Goal: Task Accomplishment & Management: Use online tool/utility

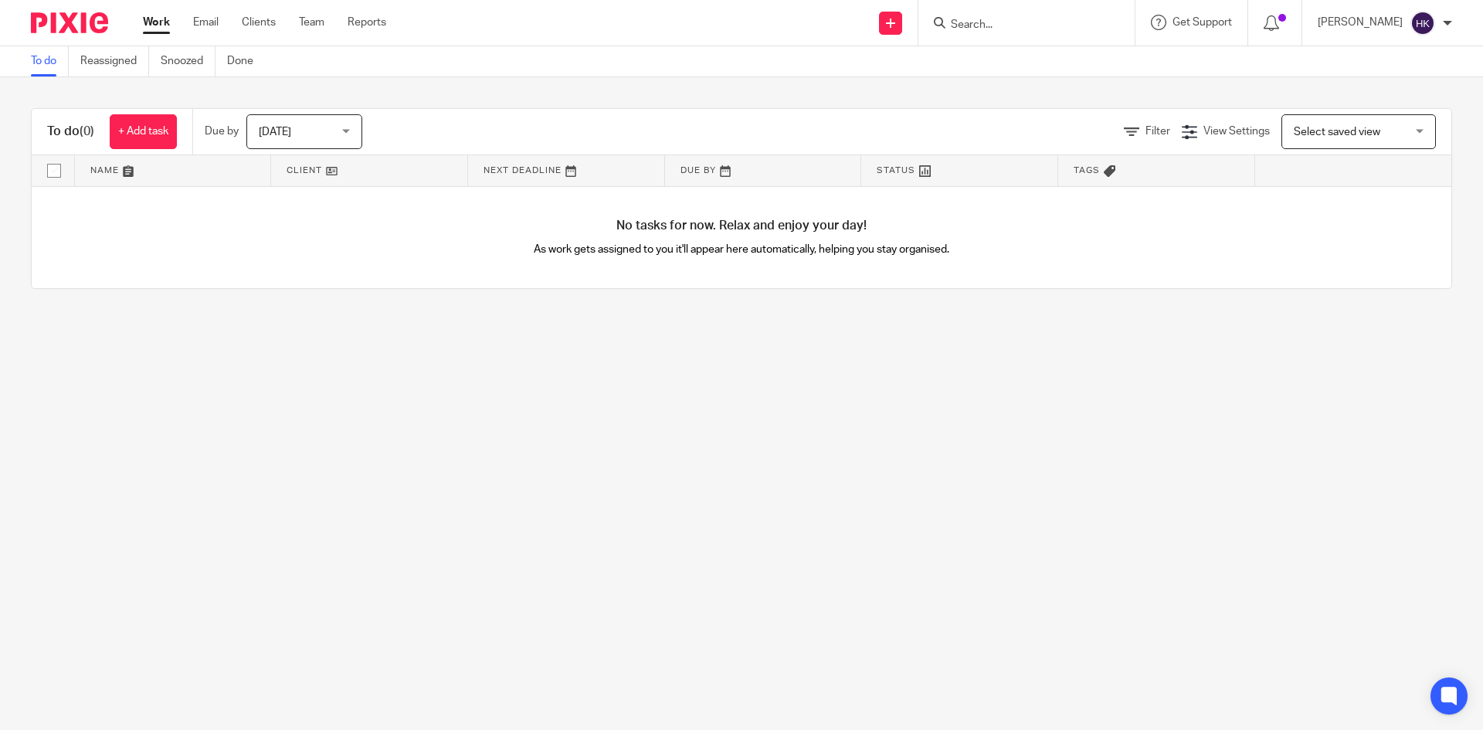
click at [970, 31] on input "Search" at bounding box center [1018, 26] width 139 height 14
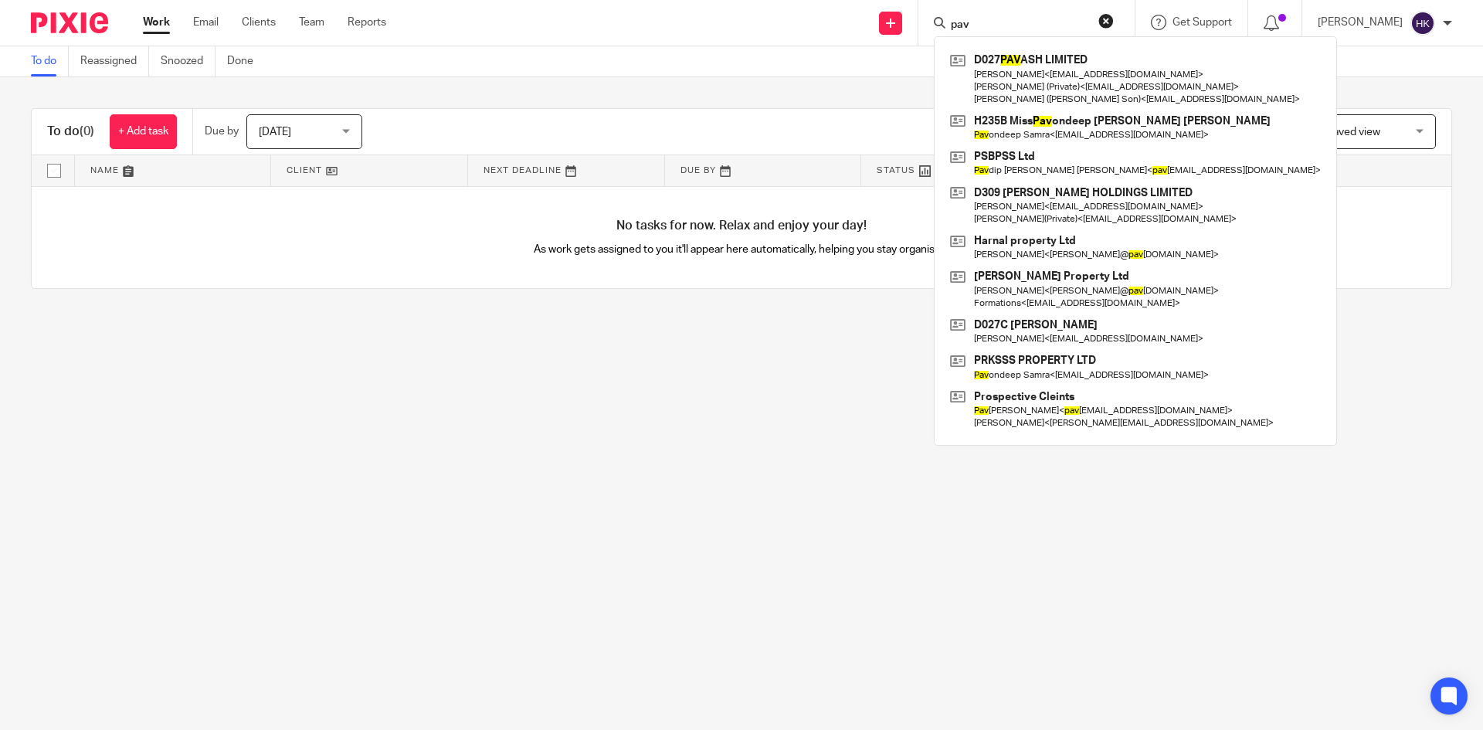
type input "pav"
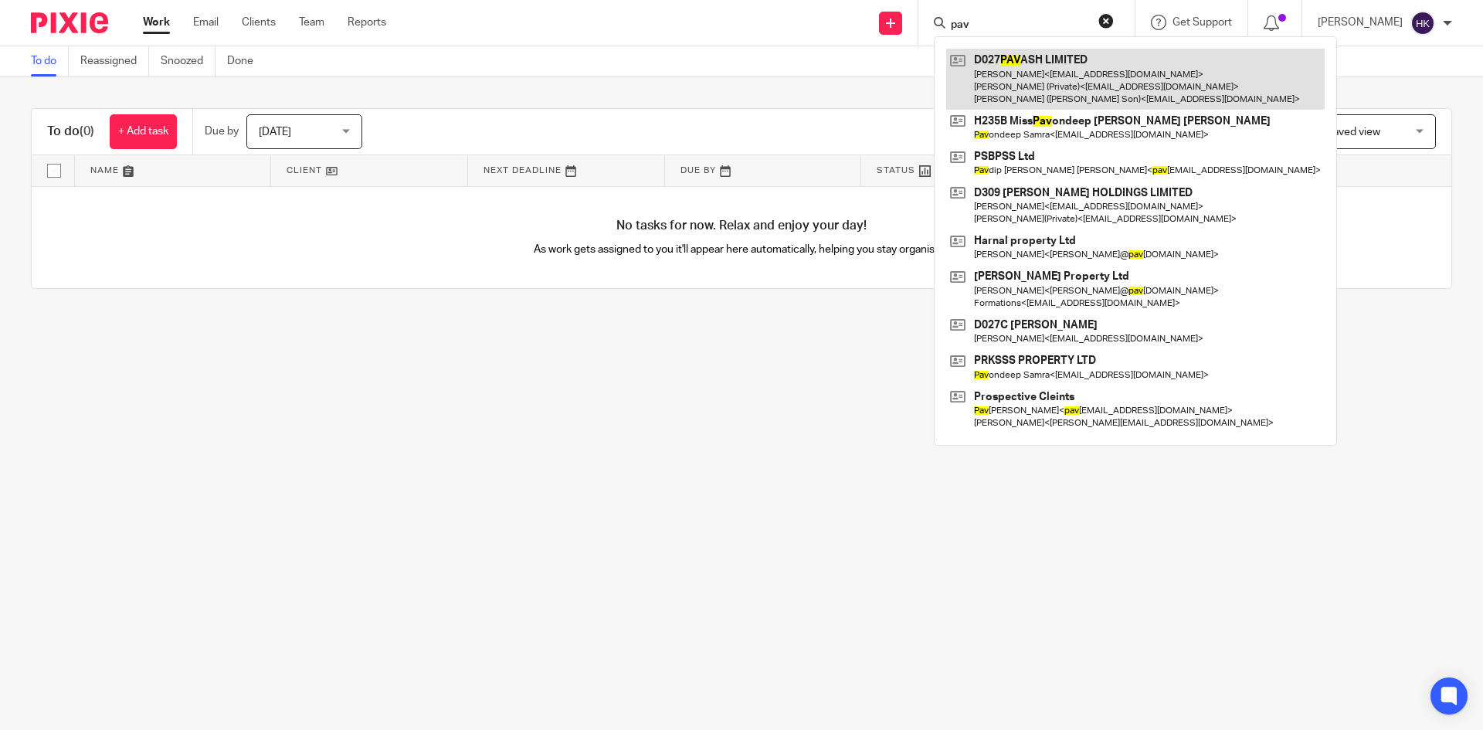
click at [1018, 90] on link at bounding box center [1135, 79] width 379 height 61
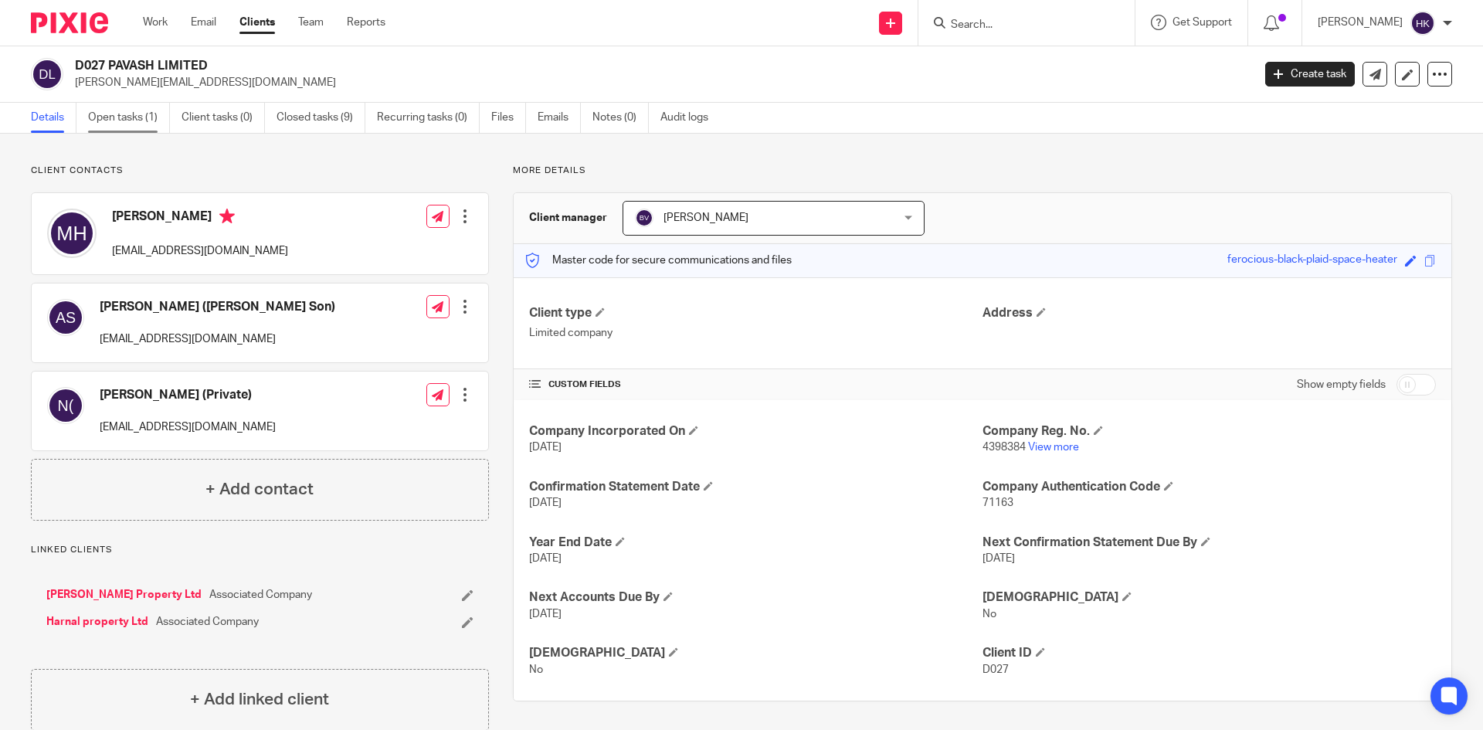
click at [134, 128] on link "Open tasks (1)" at bounding box center [129, 118] width 82 height 30
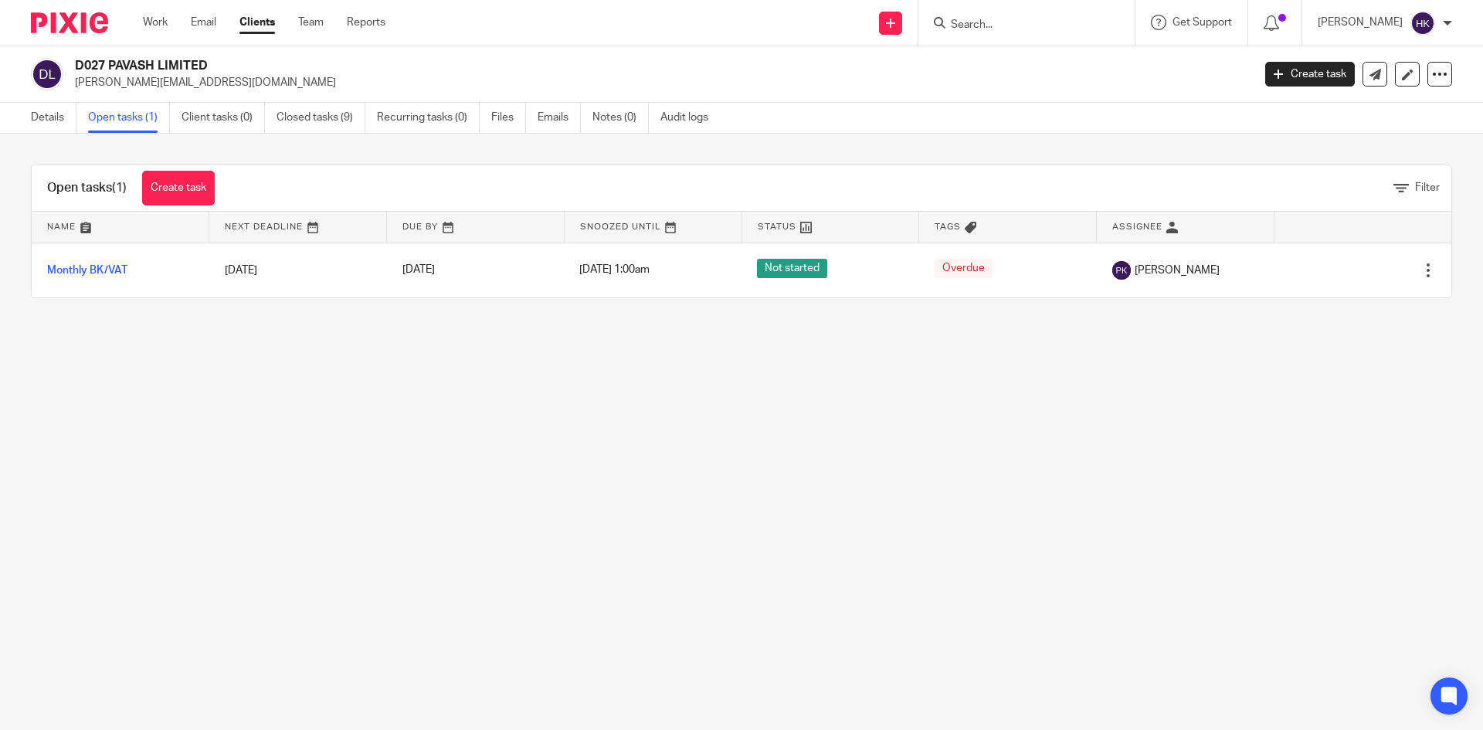
click at [92, 22] on img at bounding box center [69, 22] width 77 height 21
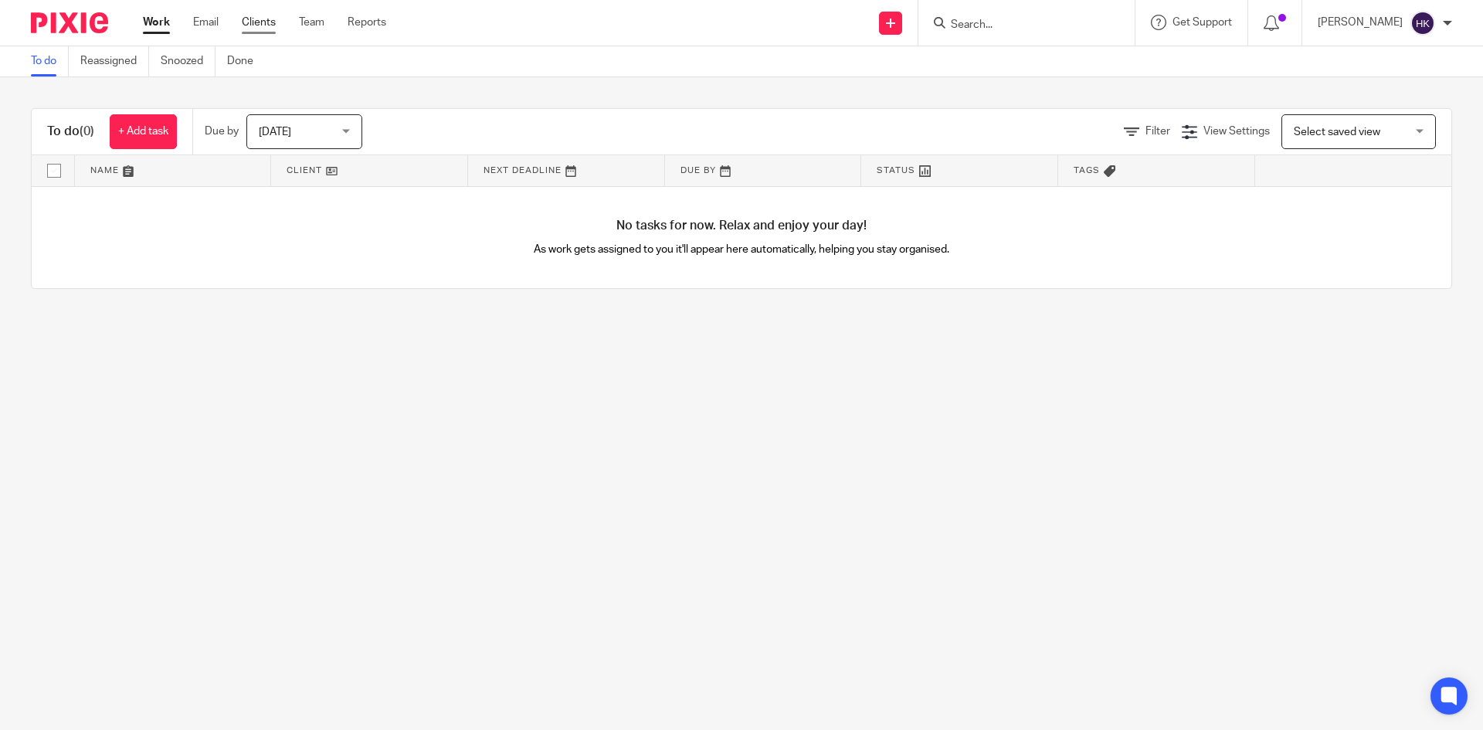
click at [269, 26] on link "Clients" at bounding box center [259, 22] width 34 height 15
click at [310, 19] on link "Team" at bounding box center [311, 22] width 25 height 15
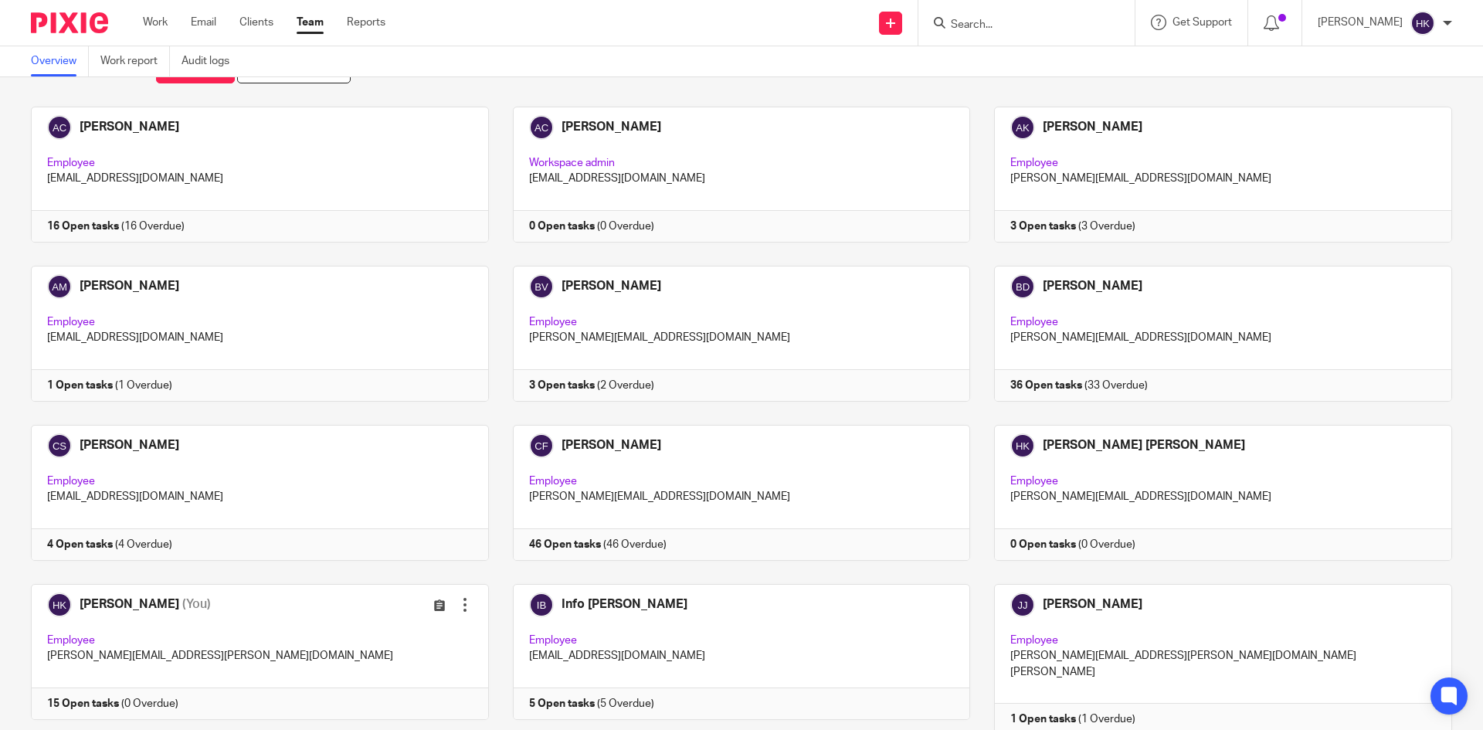
scroll to position [155, 0]
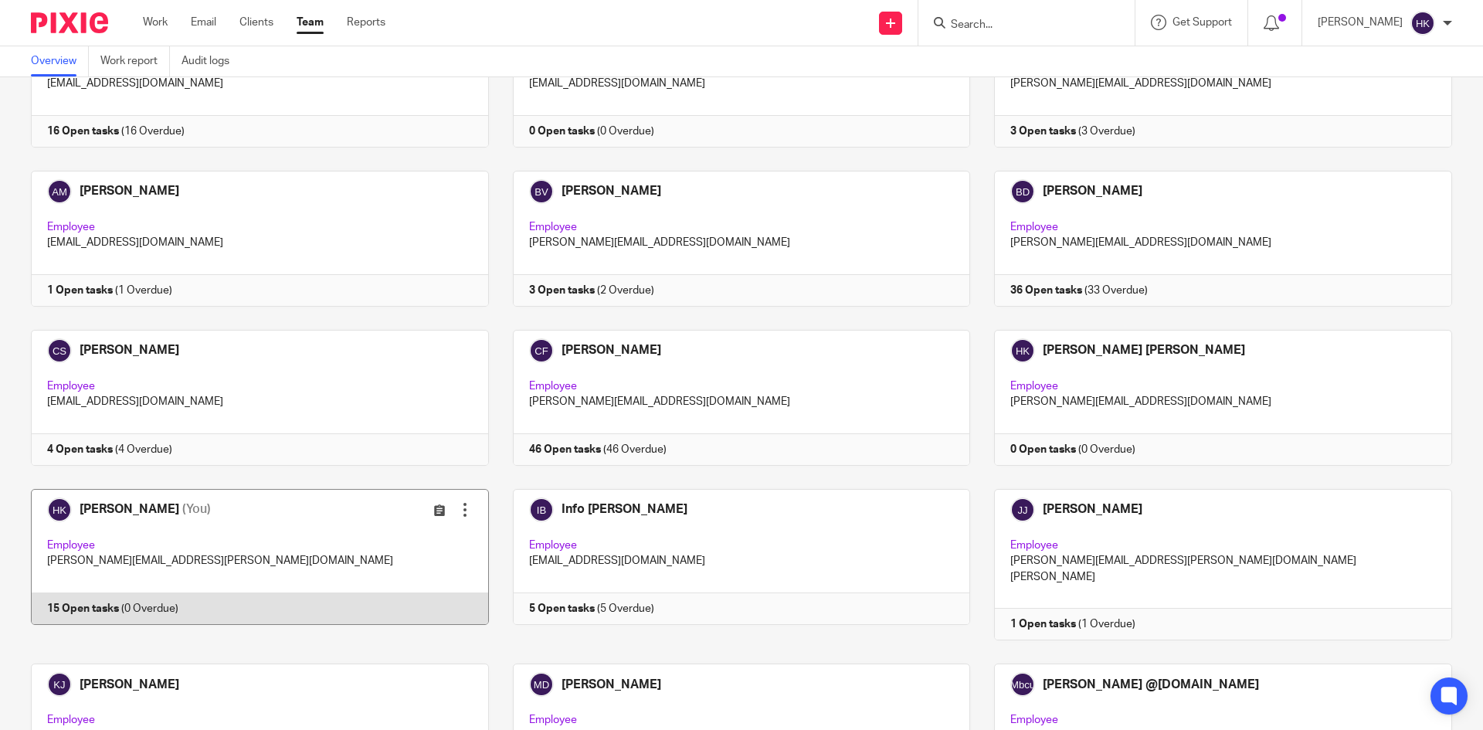
click at [169, 603] on link at bounding box center [248, 564] width 482 height 151
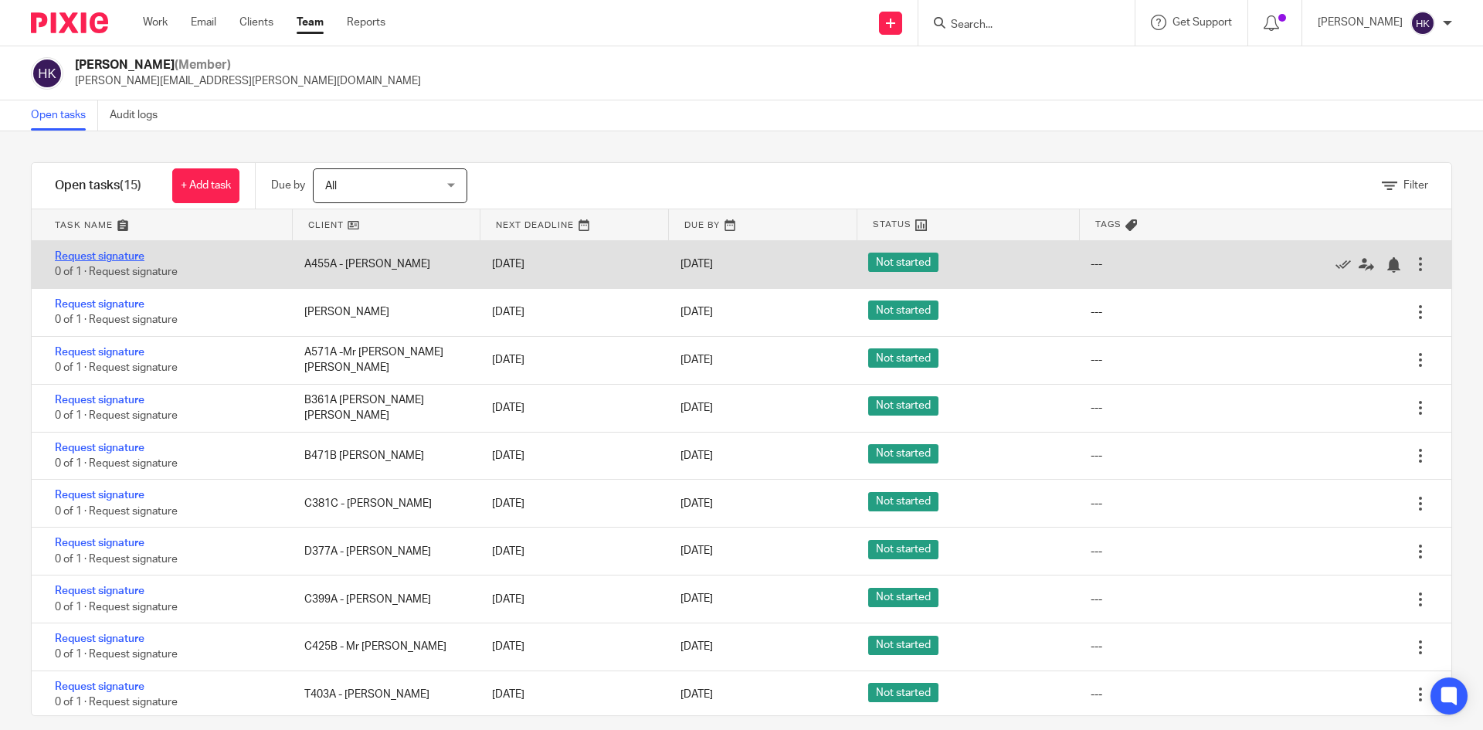
click at [124, 258] on link "Request signature" at bounding box center [100, 256] width 90 height 11
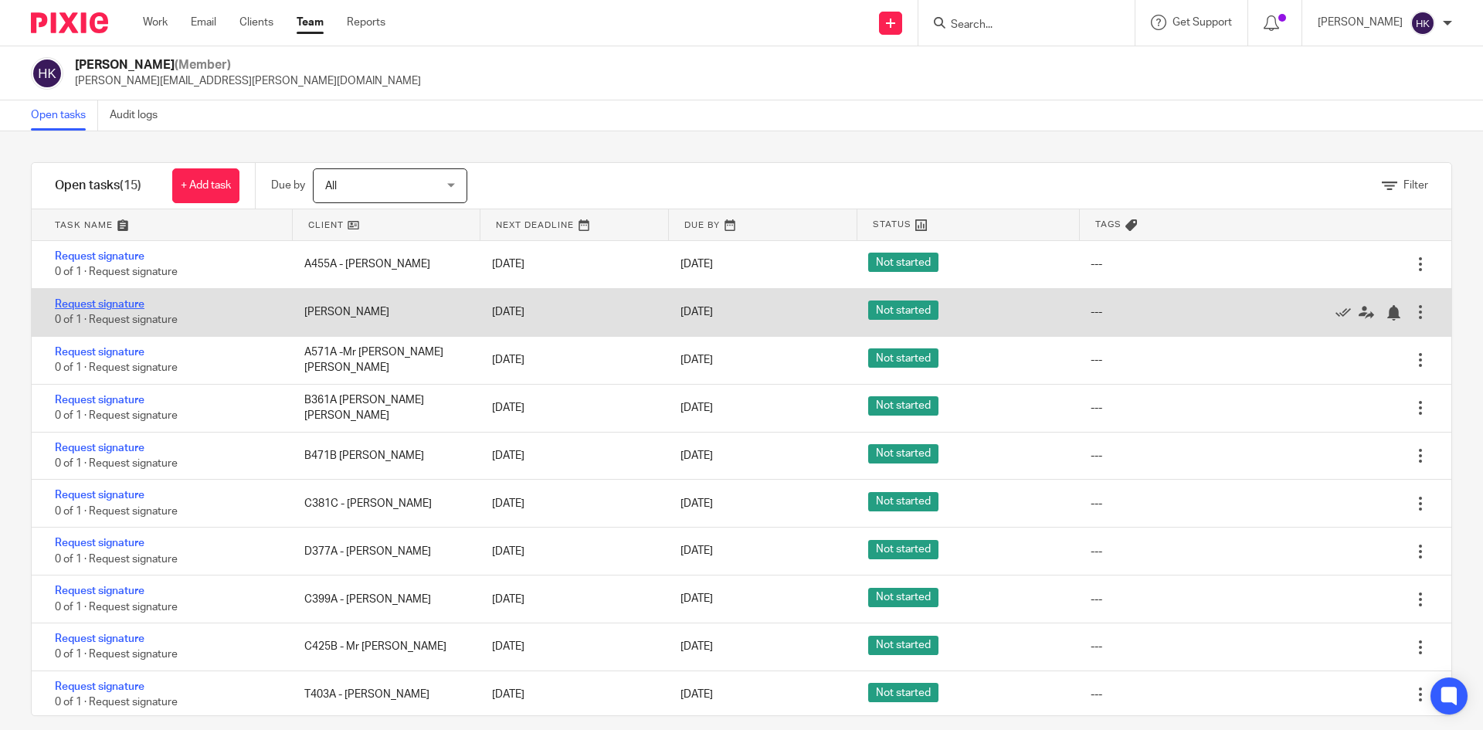
click at [118, 307] on link "Request signature" at bounding box center [100, 304] width 90 height 11
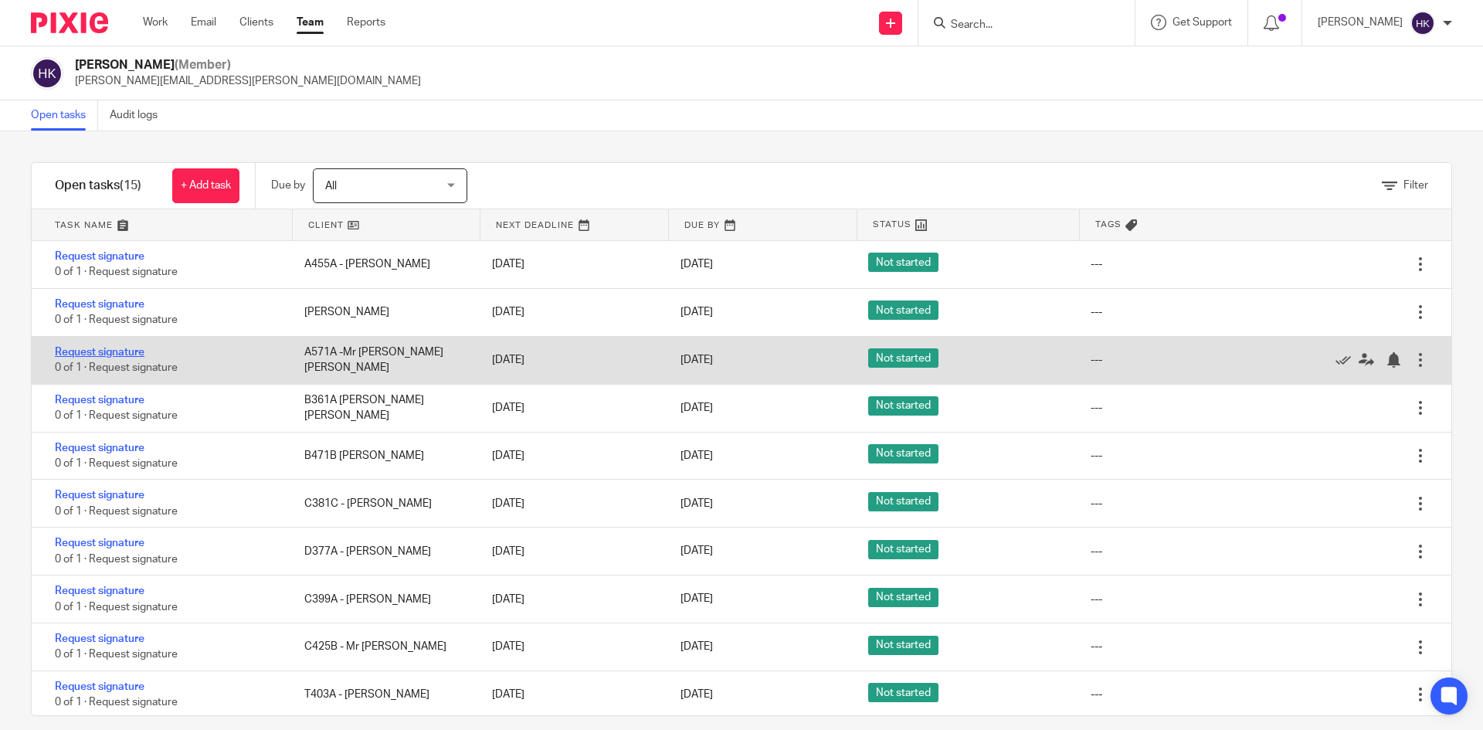
click at [114, 353] on link "Request signature" at bounding box center [100, 352] width 90 height 11
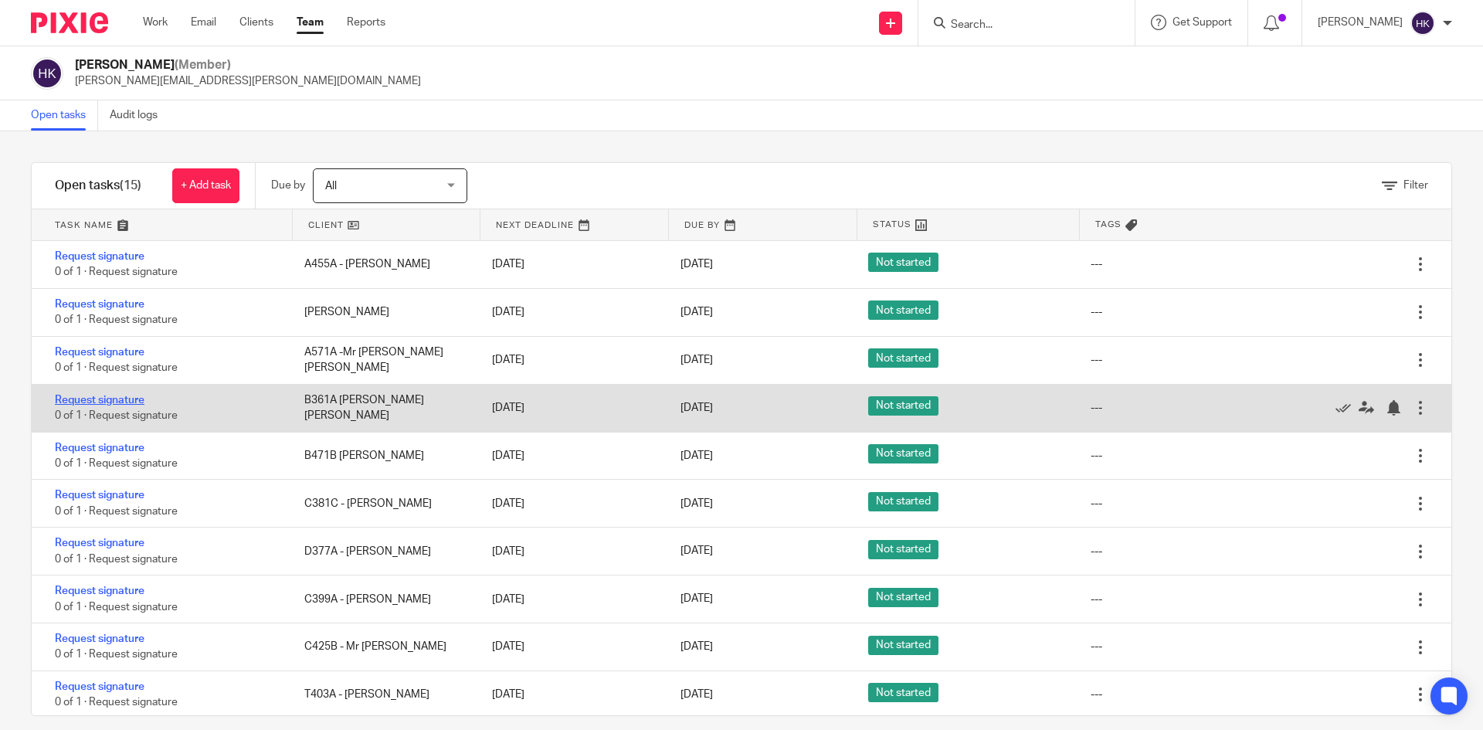
click at [115, 401] on link "Request signature" at bounding box center [100, 400] width 90 height 11
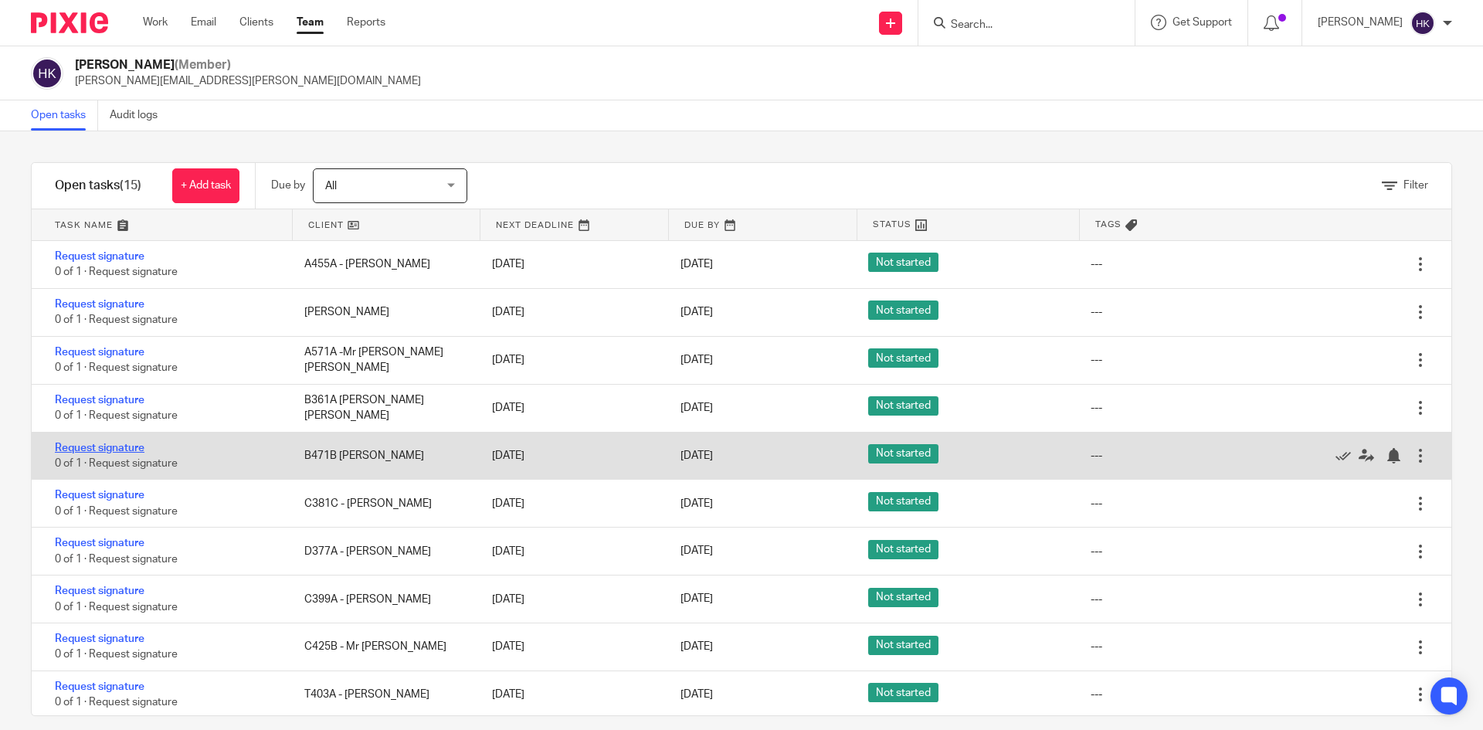
click at [117, 447] on link "Request signature" at bounding box center [100, 448] width 90 height 11
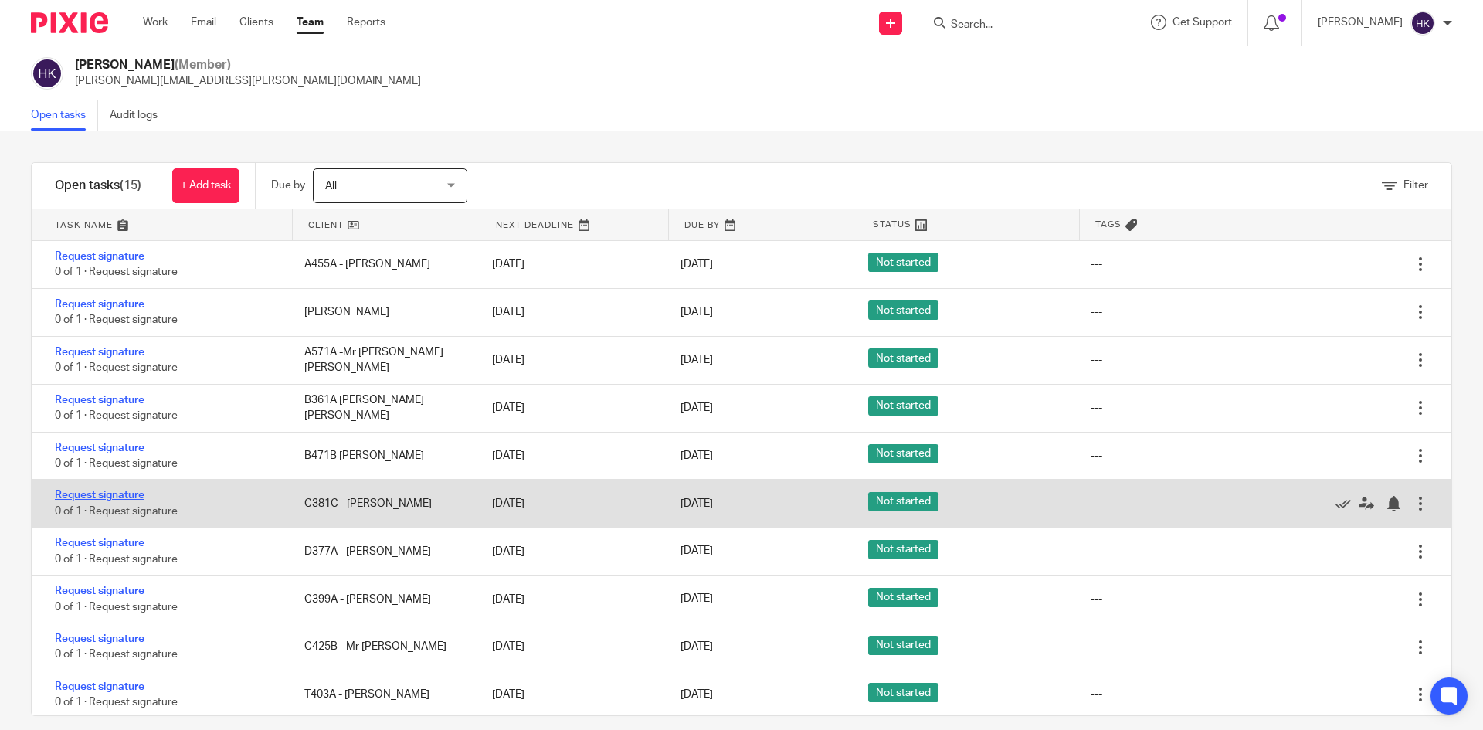
click at [123, 497] on link "Request signature" at bounding box center [100, 495] width 90 height 11
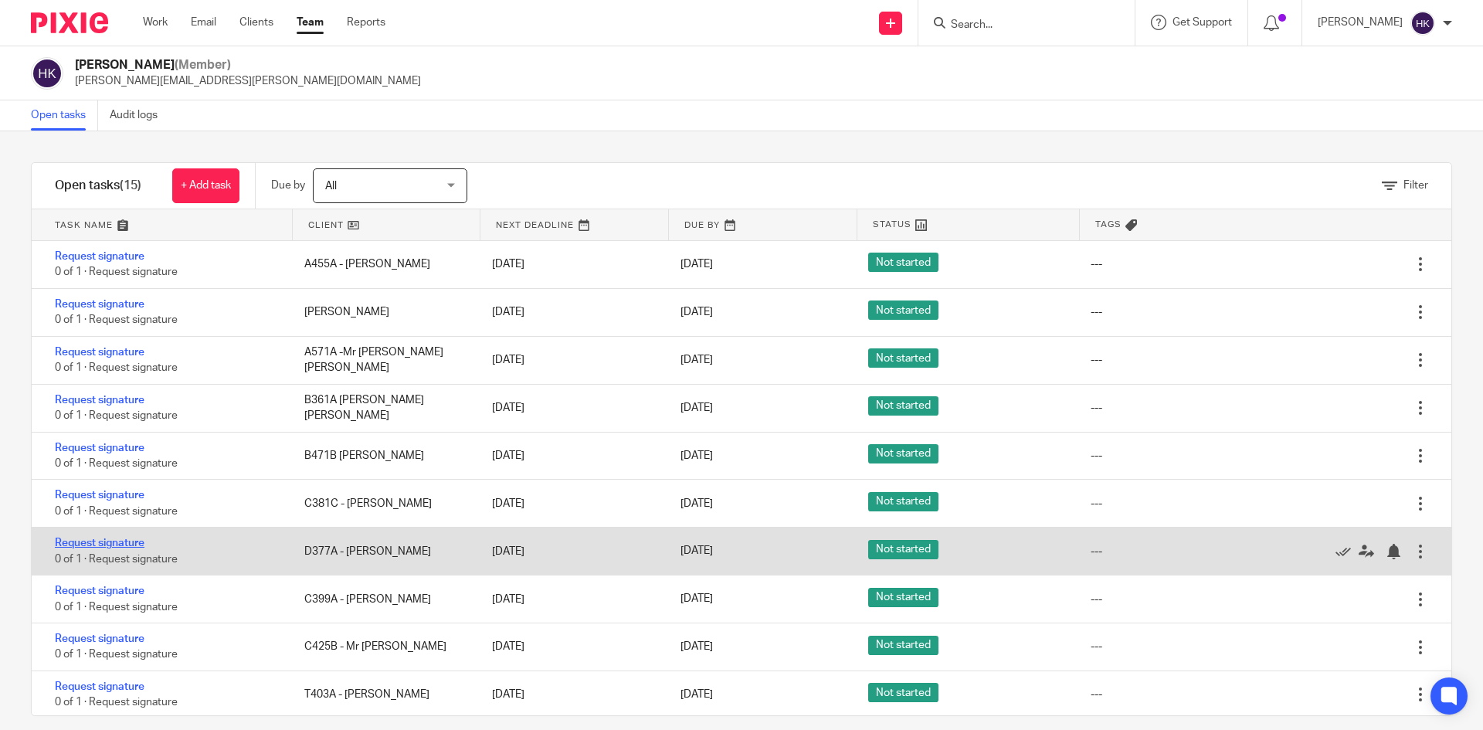
click at [113, 543] on link "Request signature" at bounding box center [100, 543] width 90 height 11
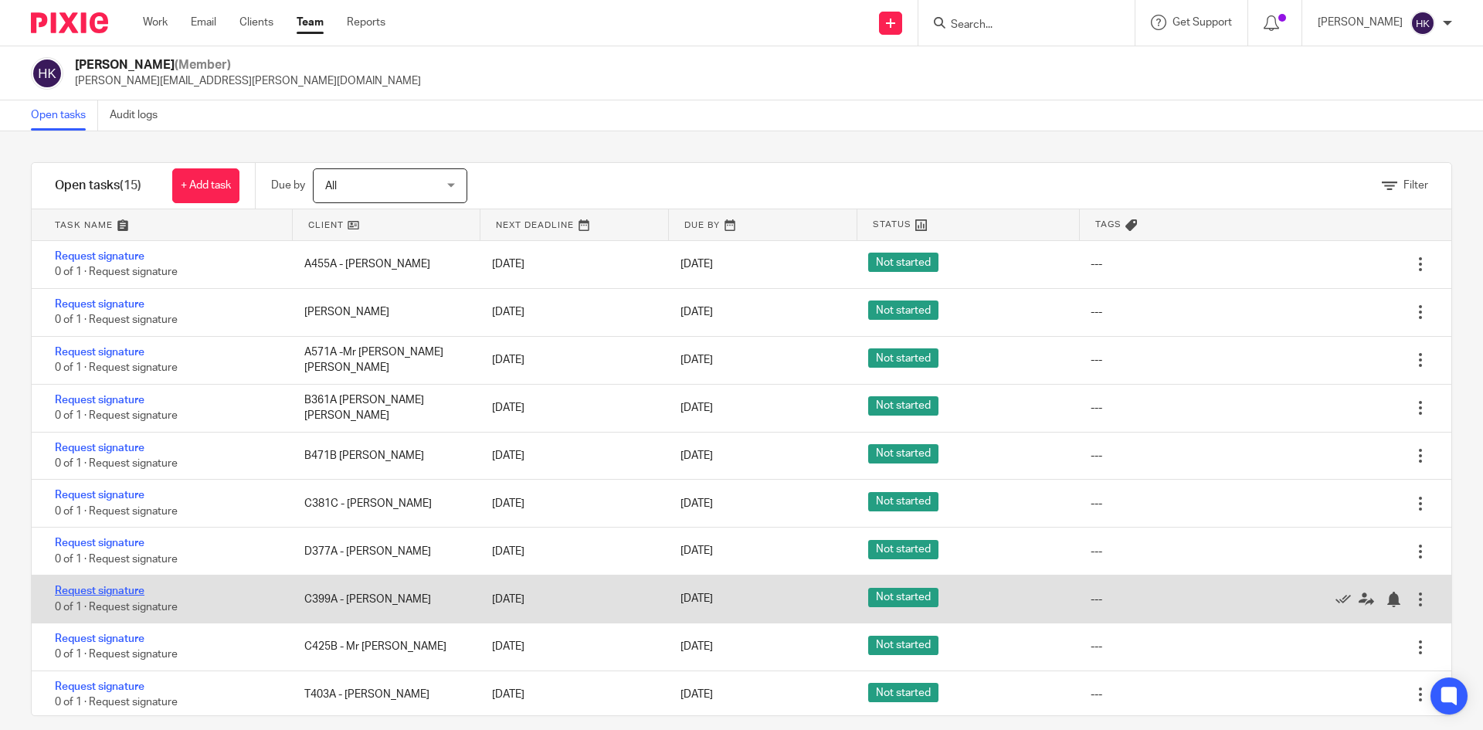
click at [106, 588] on link "Request signature" at bounding box center [100, 591] width 90 height 11
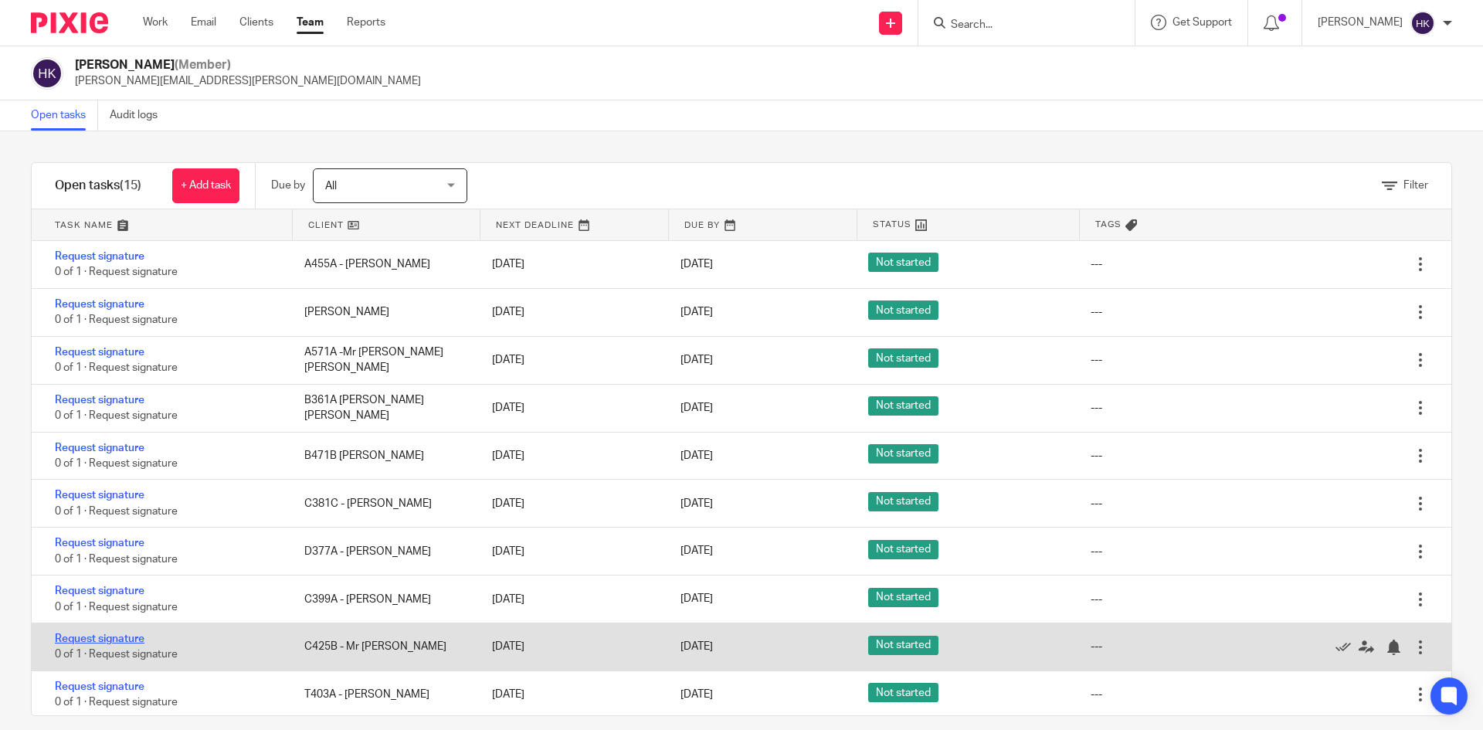
click at [106, 639] on link "Request signature" at bounding box center [100, 639] width 90 height 11
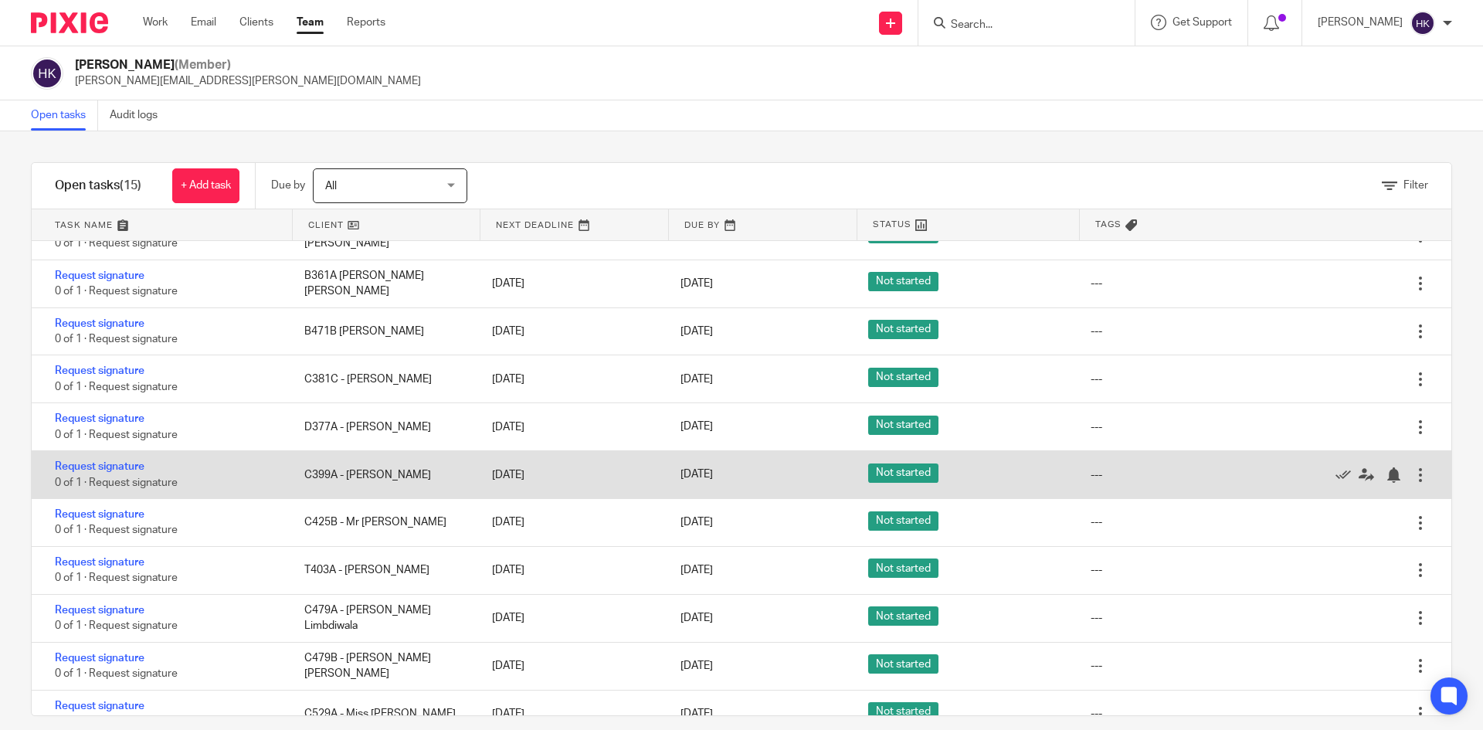
scroll to position [232, 0]
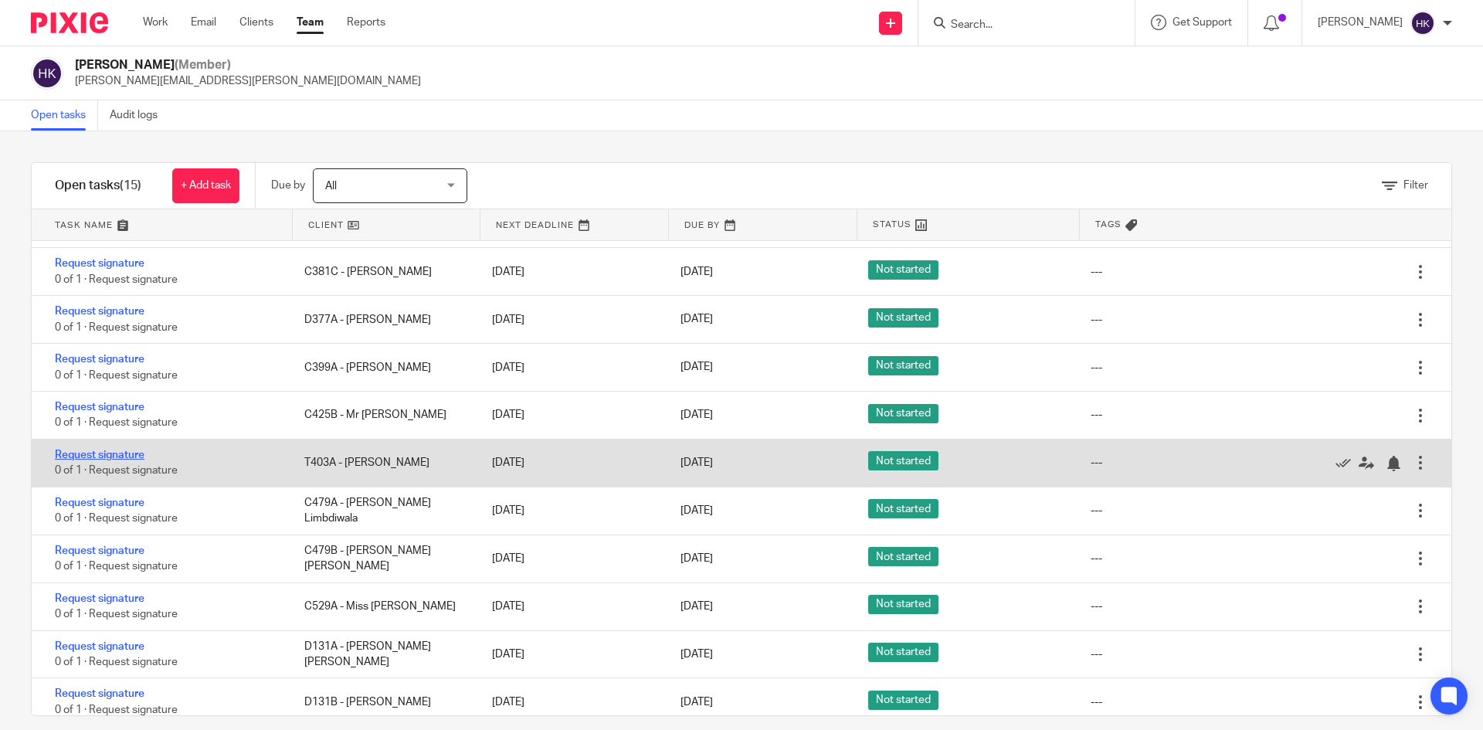
click at [118, 460] on link "Request signature" at bounding box center [100, 455] width 90 height 11
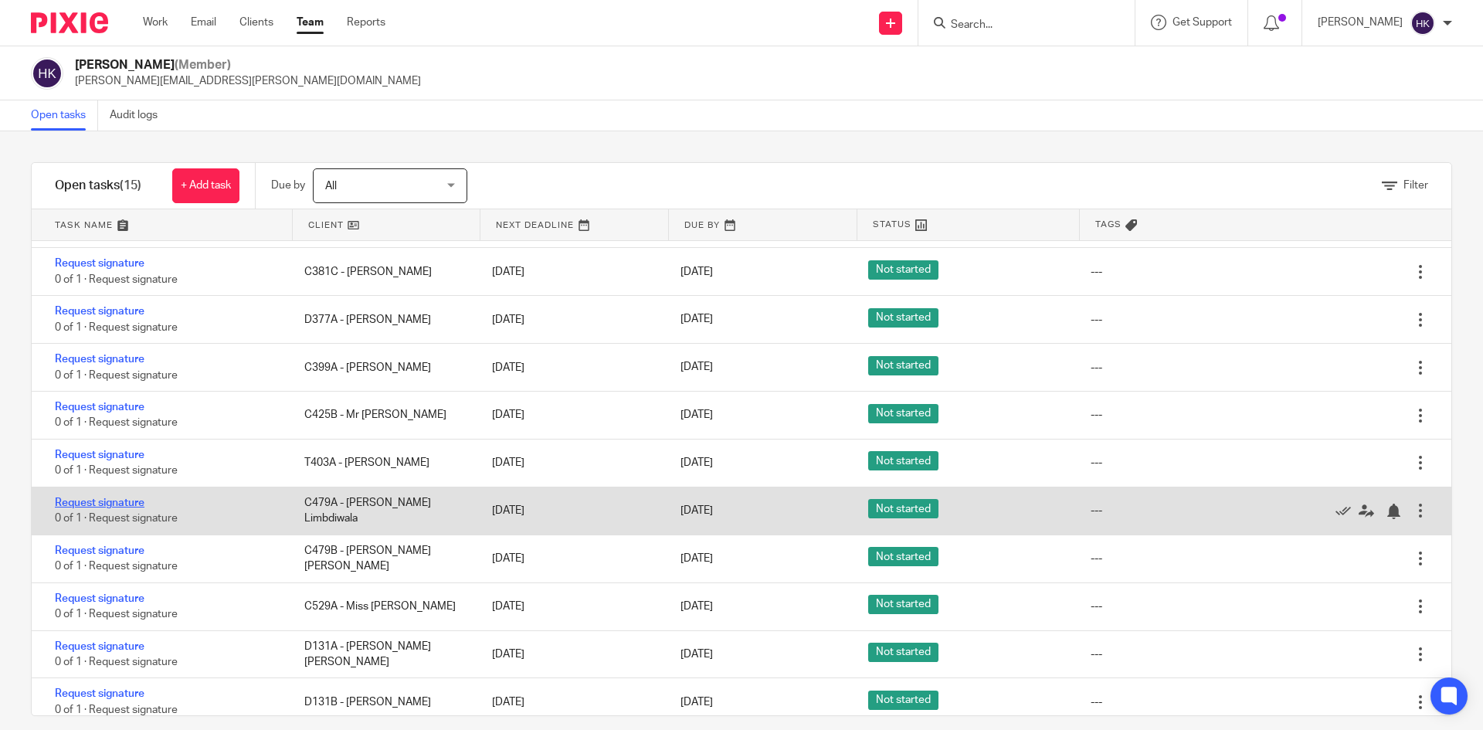
click at [121, 498] on link "Request signature" at bounding box center [100, 503] width 90 height 11
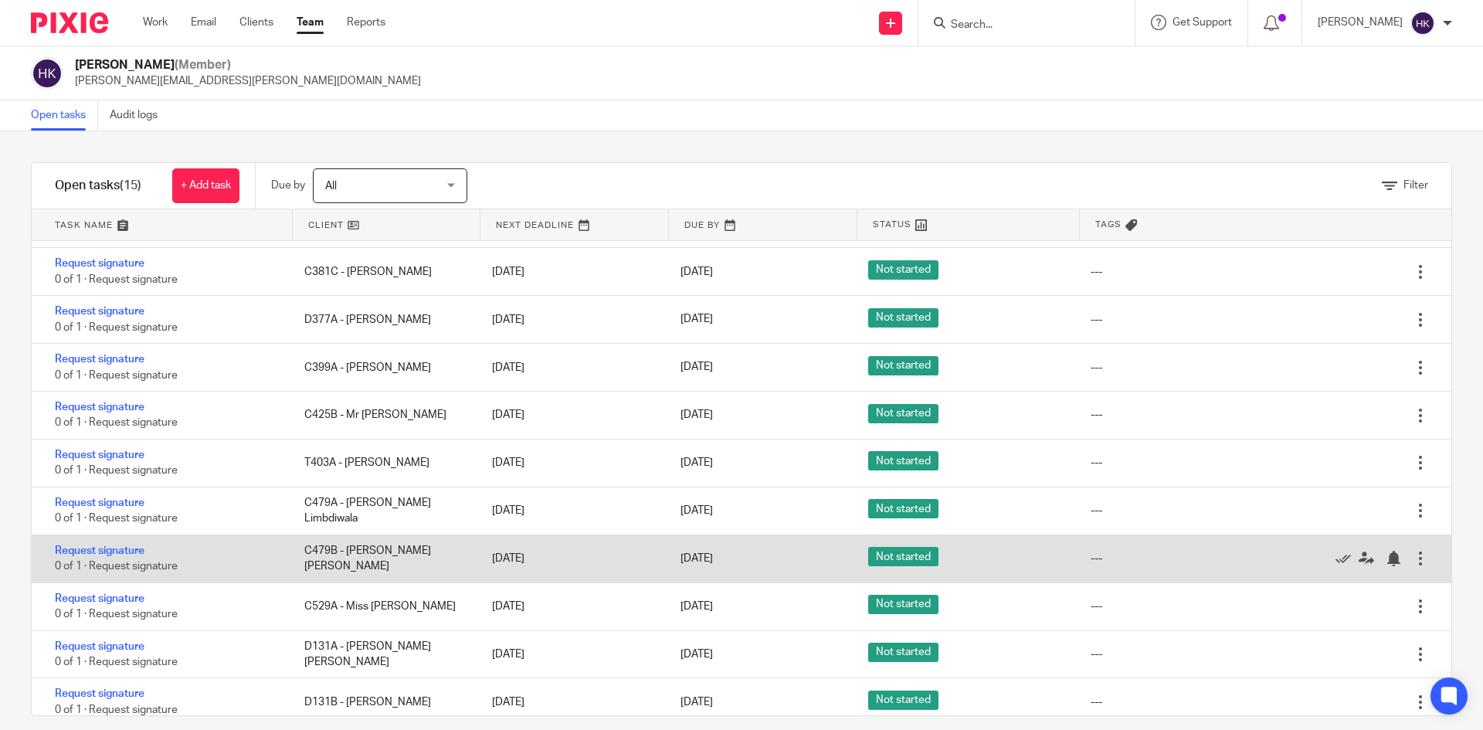
click at [119, 542] on div "Request signature 0 of 1 · Request signature" at bounding box center [160, 558] width 257 height 47
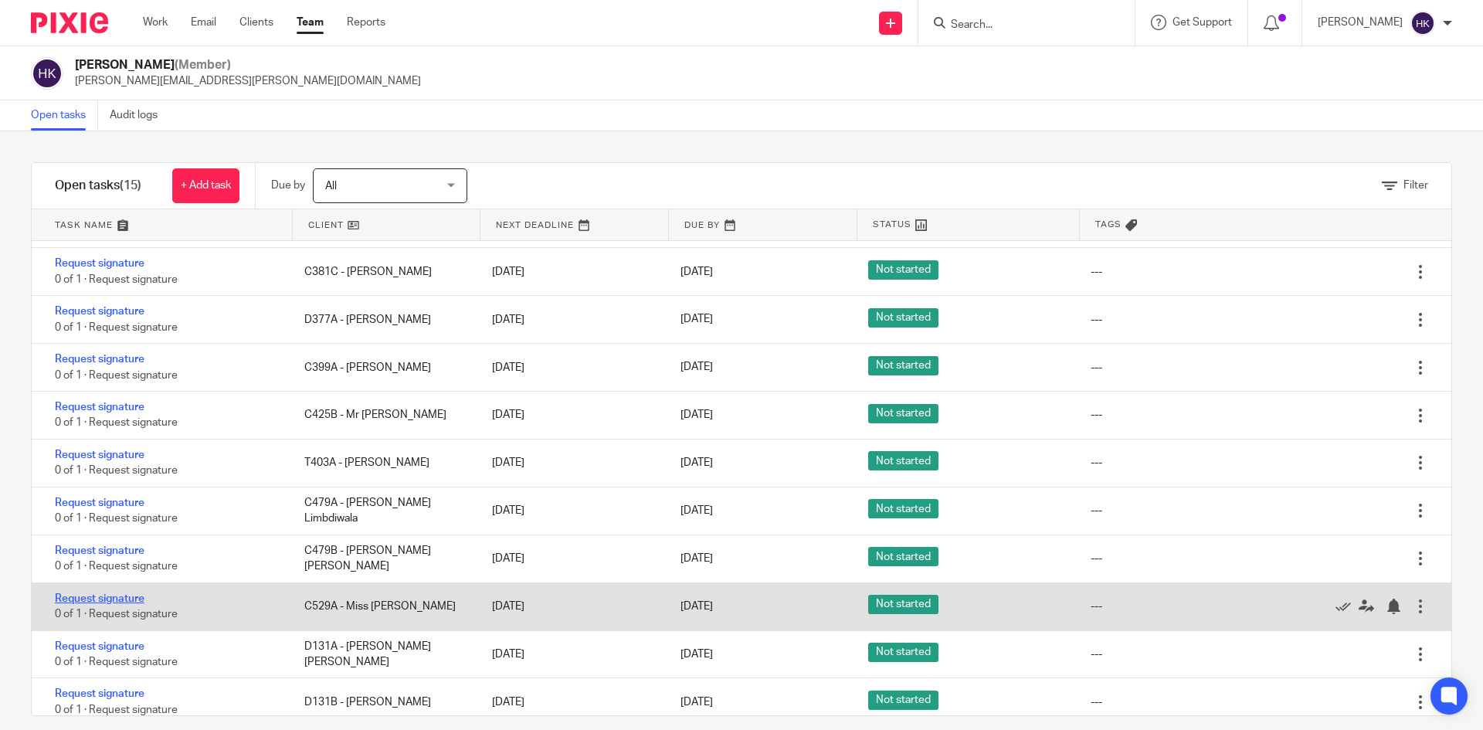
click at [124, 603] on link "Request signature" at bounding box center [100, 598] width 90 height 11
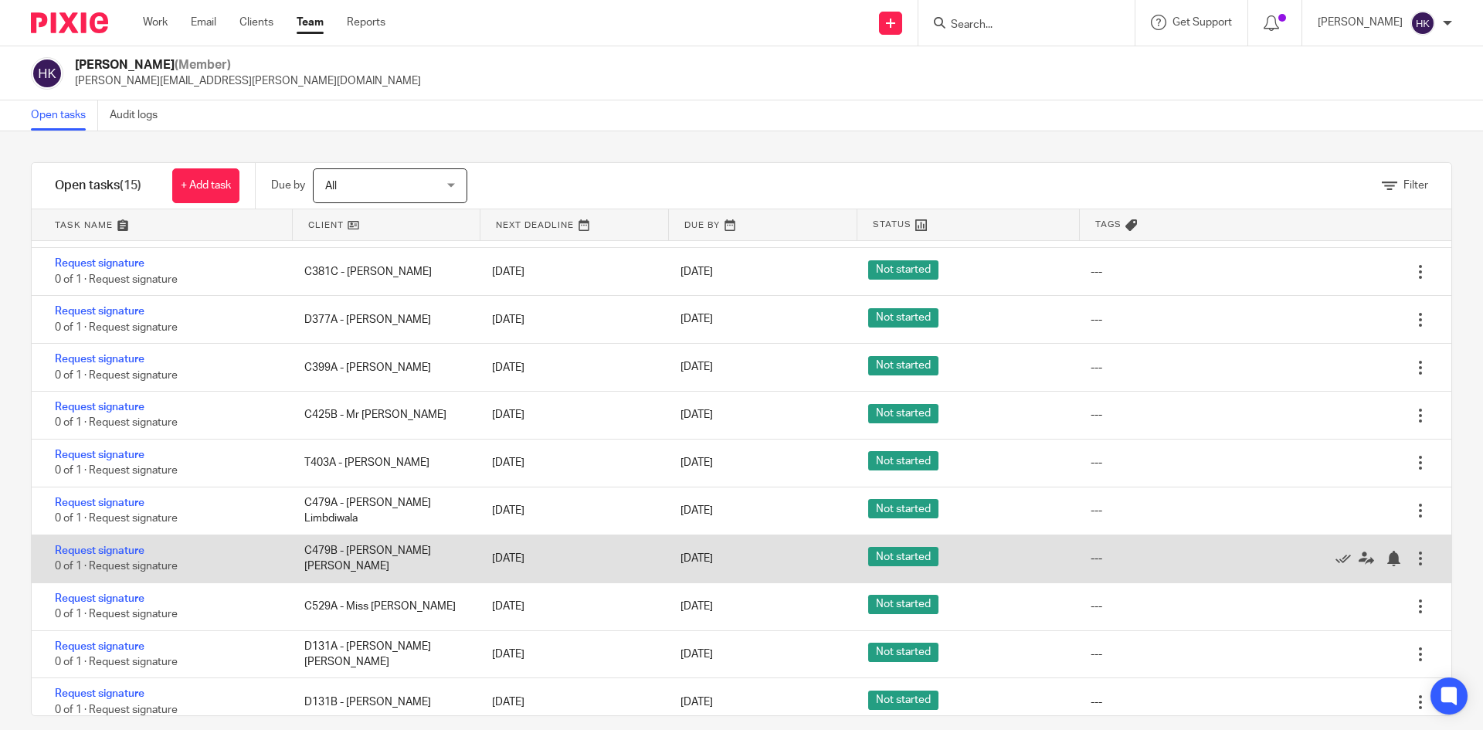
scroll to position [242, 0]
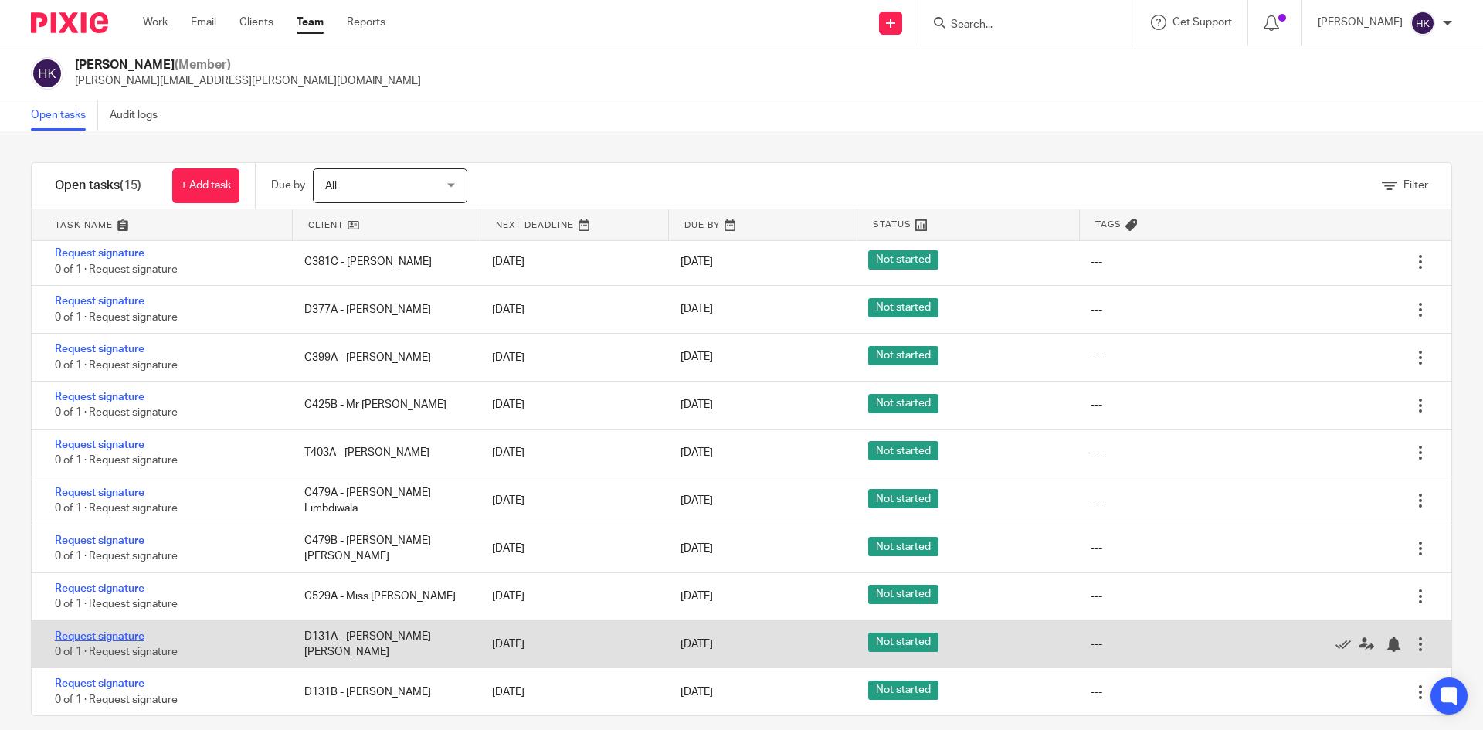
click at [114, 632] on link "Request signature" at bounding box center [100, 636] width 90 height 11
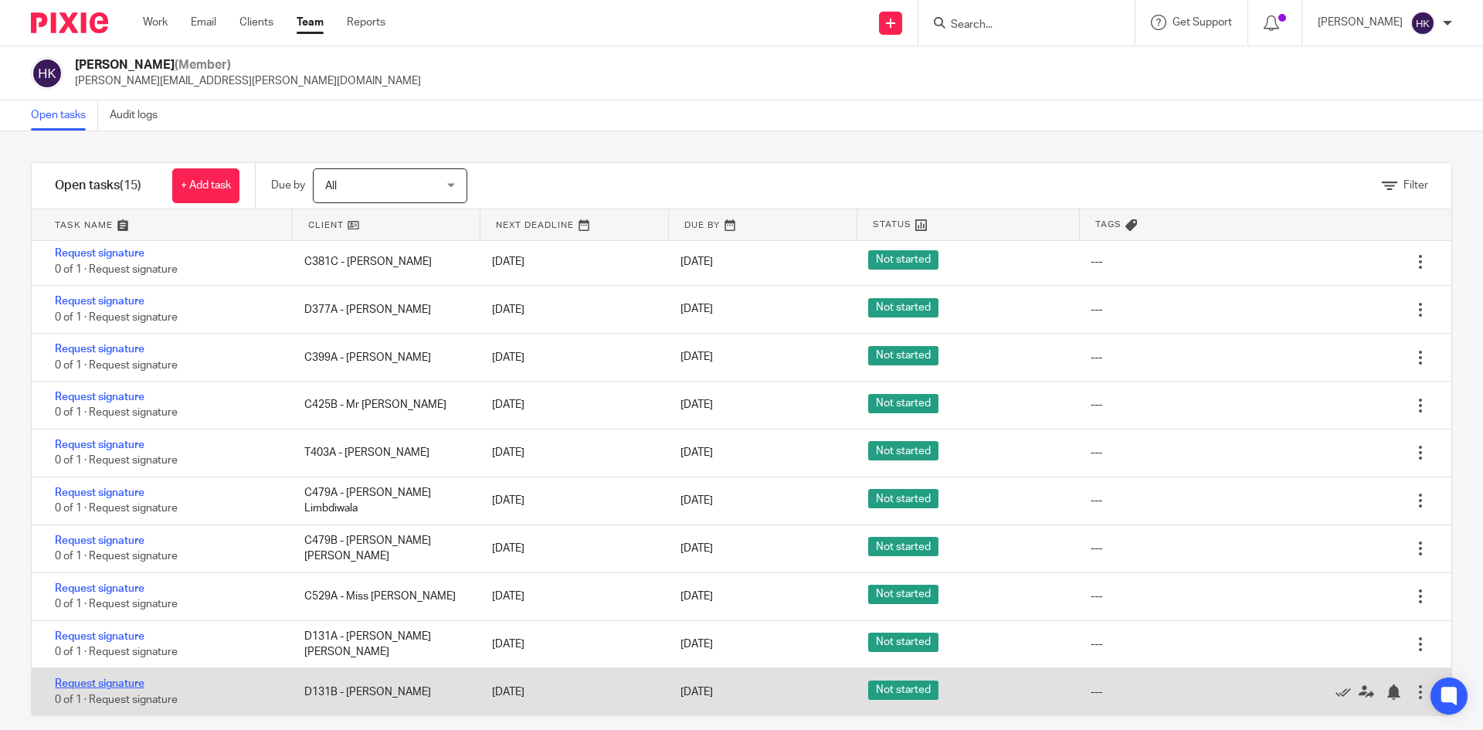
click at [111, 682] on link "Request signature" at bounding box center [100, 683] width 90 height 11
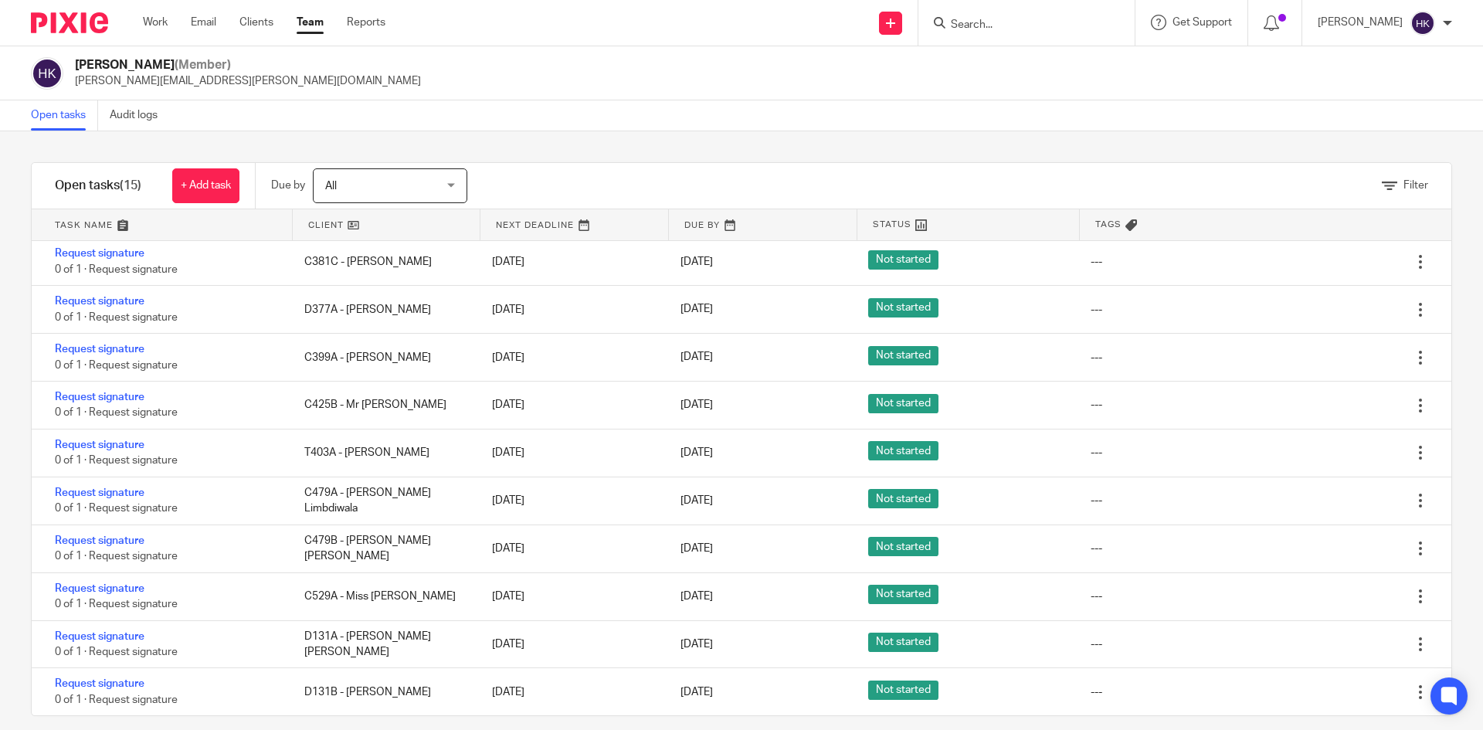
click at [91, 23] on img at bounding box center [69, 22] width 77 height 21
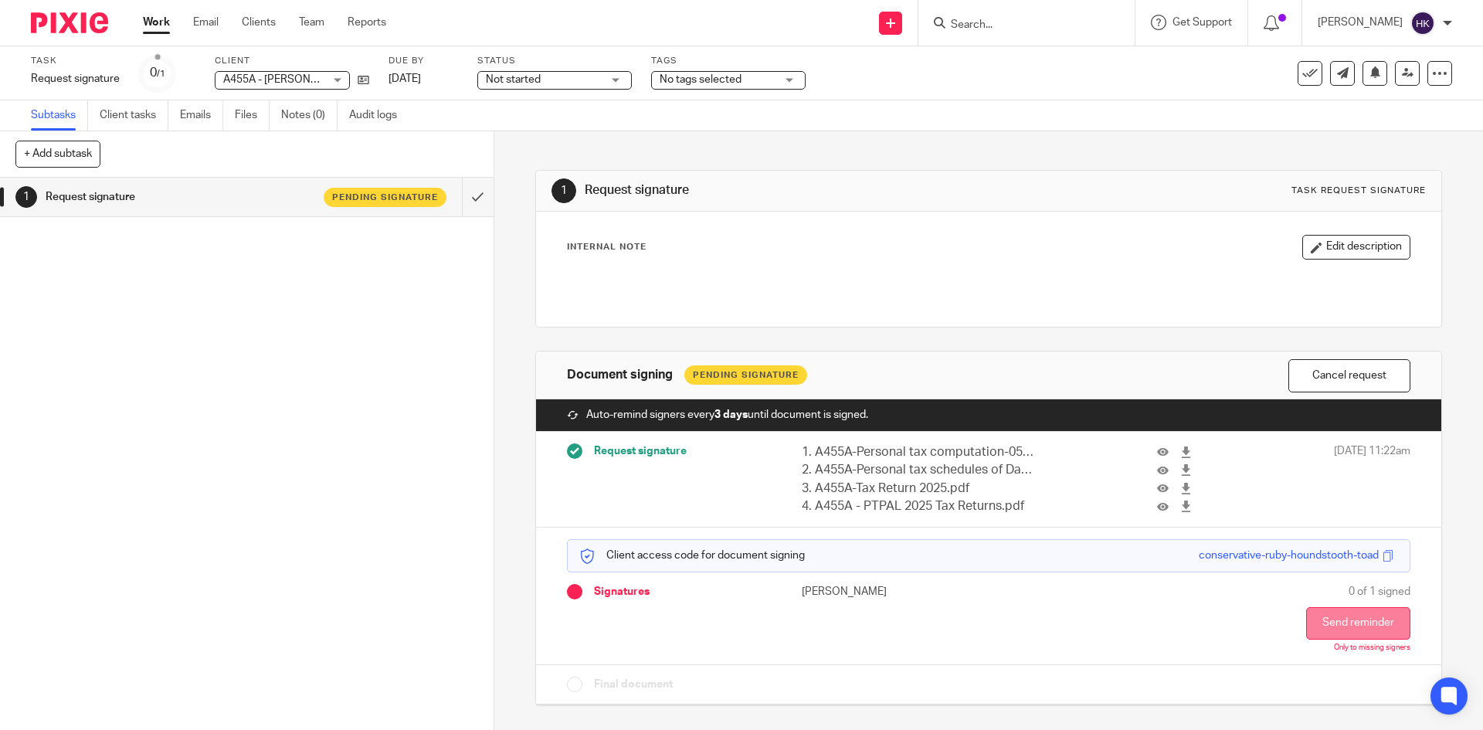
click at [1306, 633] on button "Send reminder" at bounding box center [1358, 623] width 104 height 32
click at [1333, 627] on button "Send reminder" at bounding box center [1358, 623] width 104 height 32
click at [1306, 613] on button "Send reminder" at bounding box center [1358, 623] width 104 height 32
click at [1333, 624] on button "Send reminder" at bounding box center [1358, 623] width 104 height 32
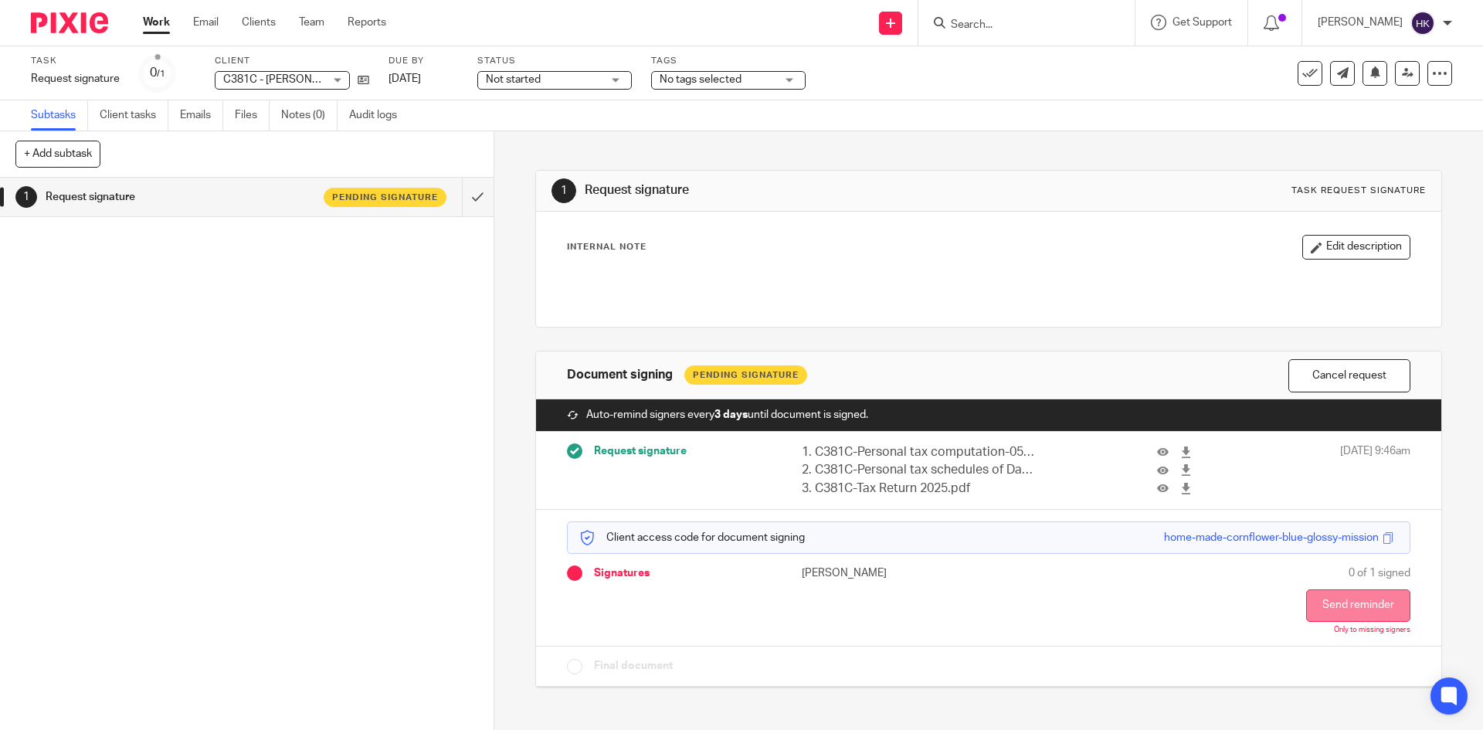
click at [1332, 602] on button "Send reminder" at bounding box center [1358, 605] width 104 height 32
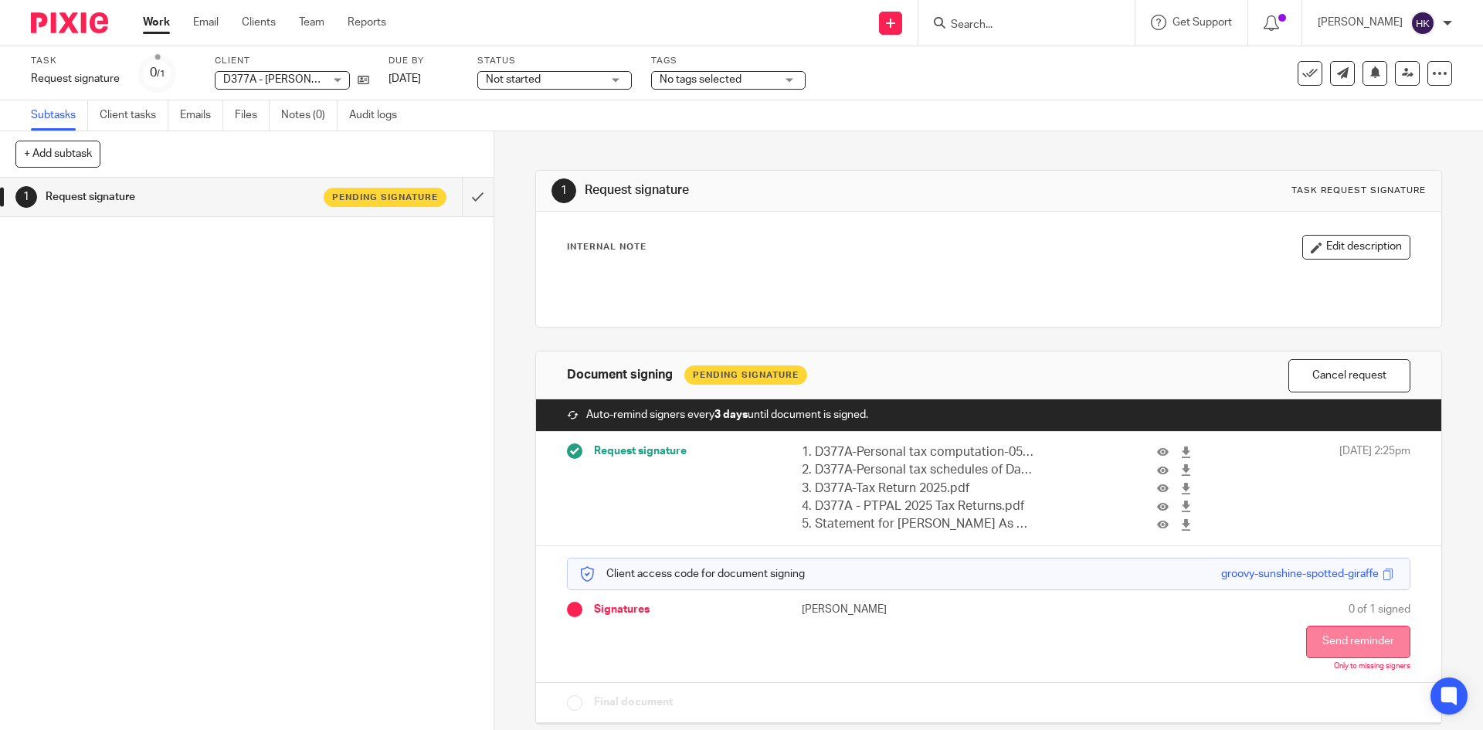
click at [1306, 647] on button "Send reminder" at bounding box center [1358, 642] width 104 height 32
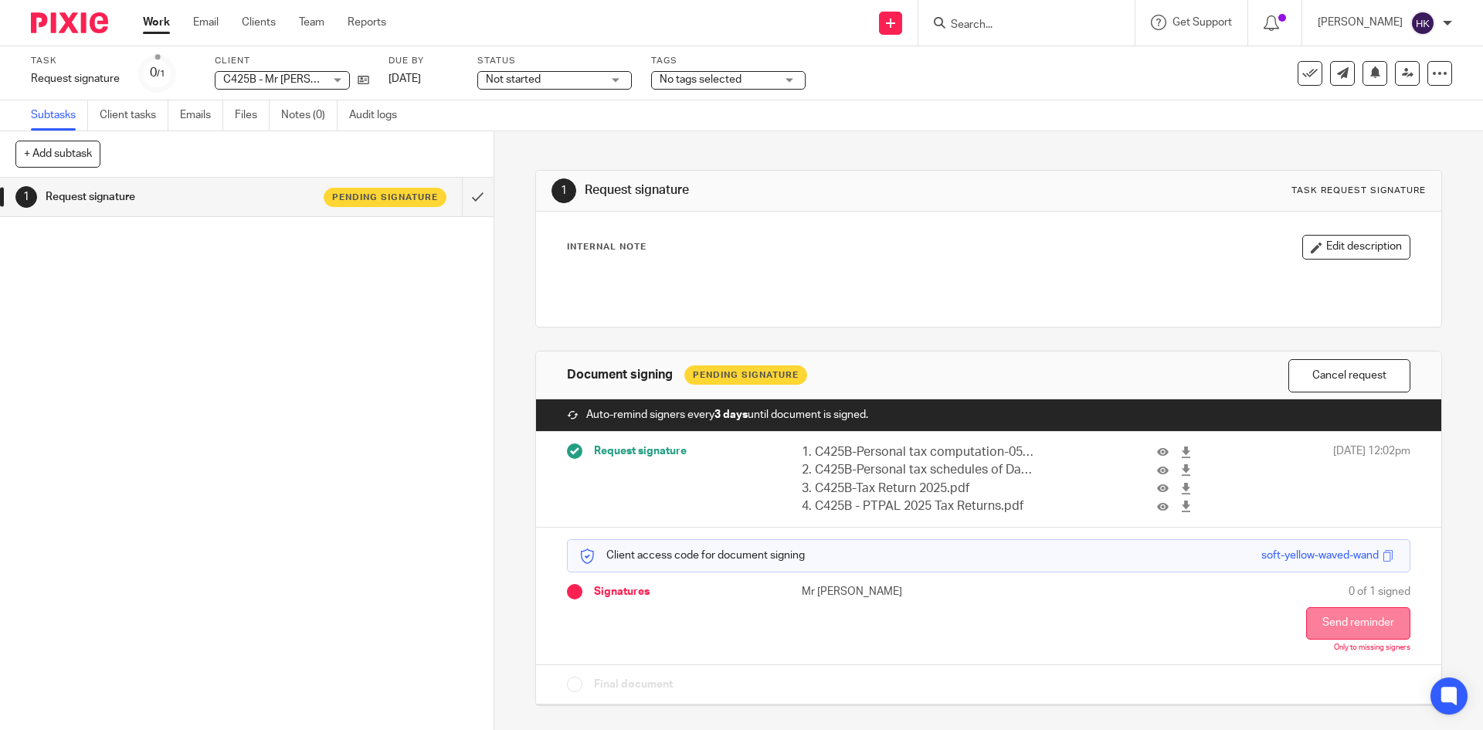
click at [1316, 636] on button "Send reminder" at bounding box center [1358, 623] width 104 height 32
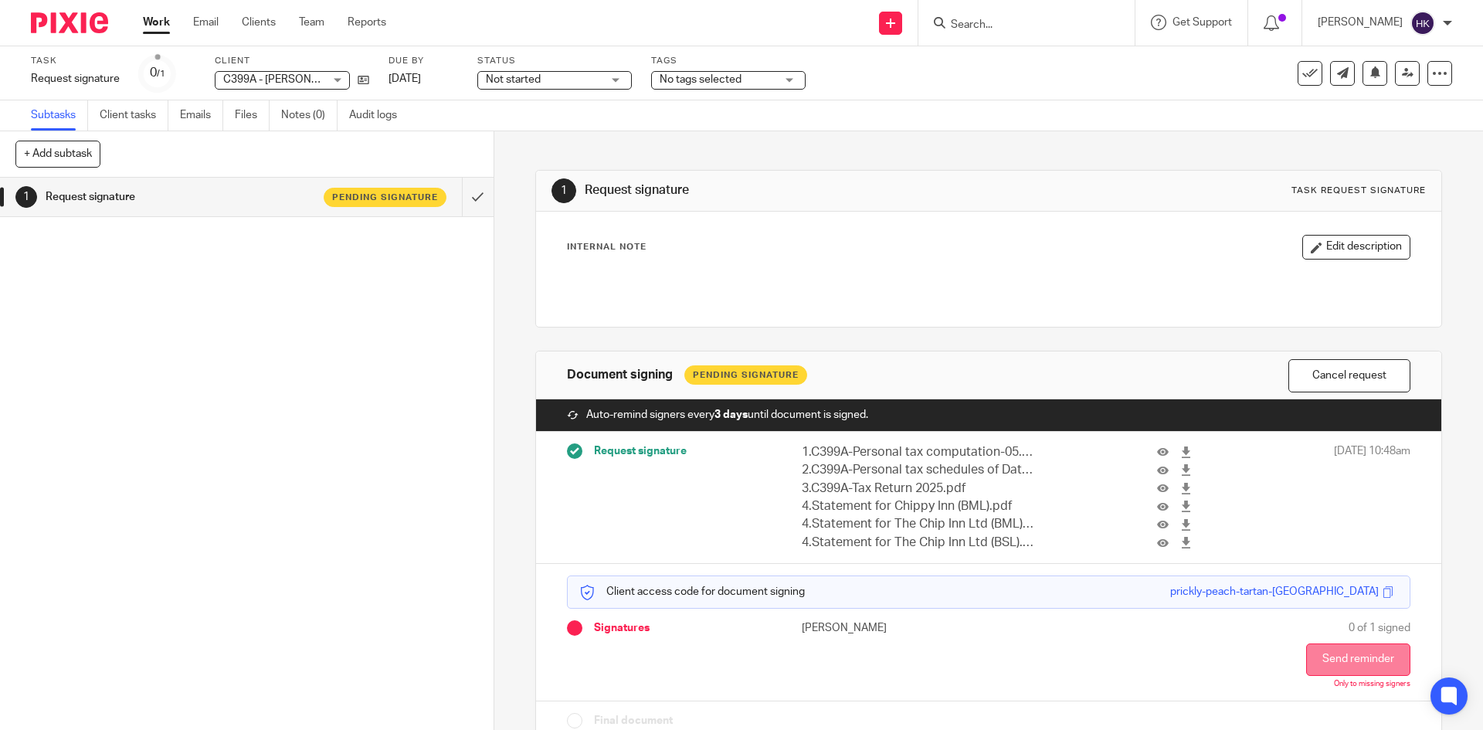
click at [1337, 666] on button "Send reminder" at bounding box center [1358, 660] width 104 height 32
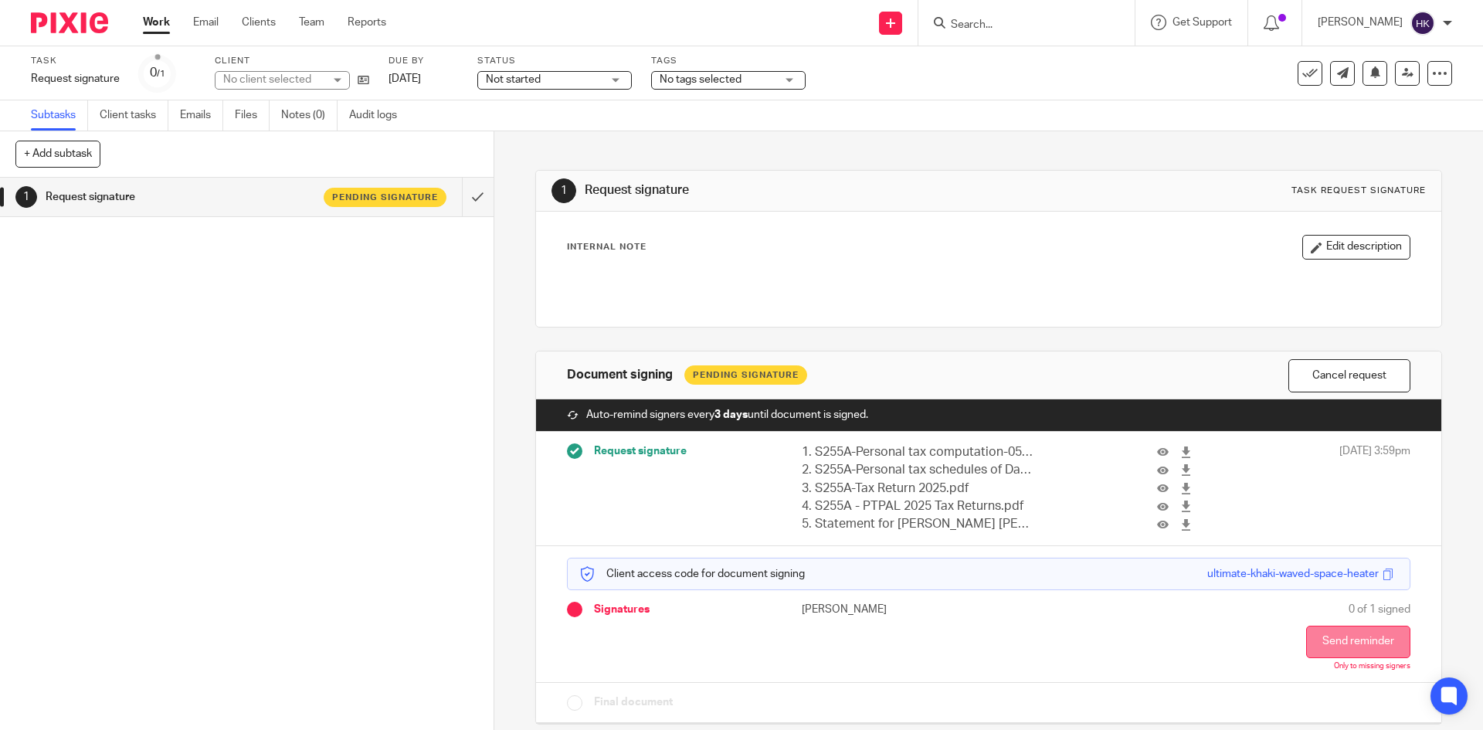
click at [1344, 640] on button "Send reminder" at bounding box center [1358, 642] width 104 height 32
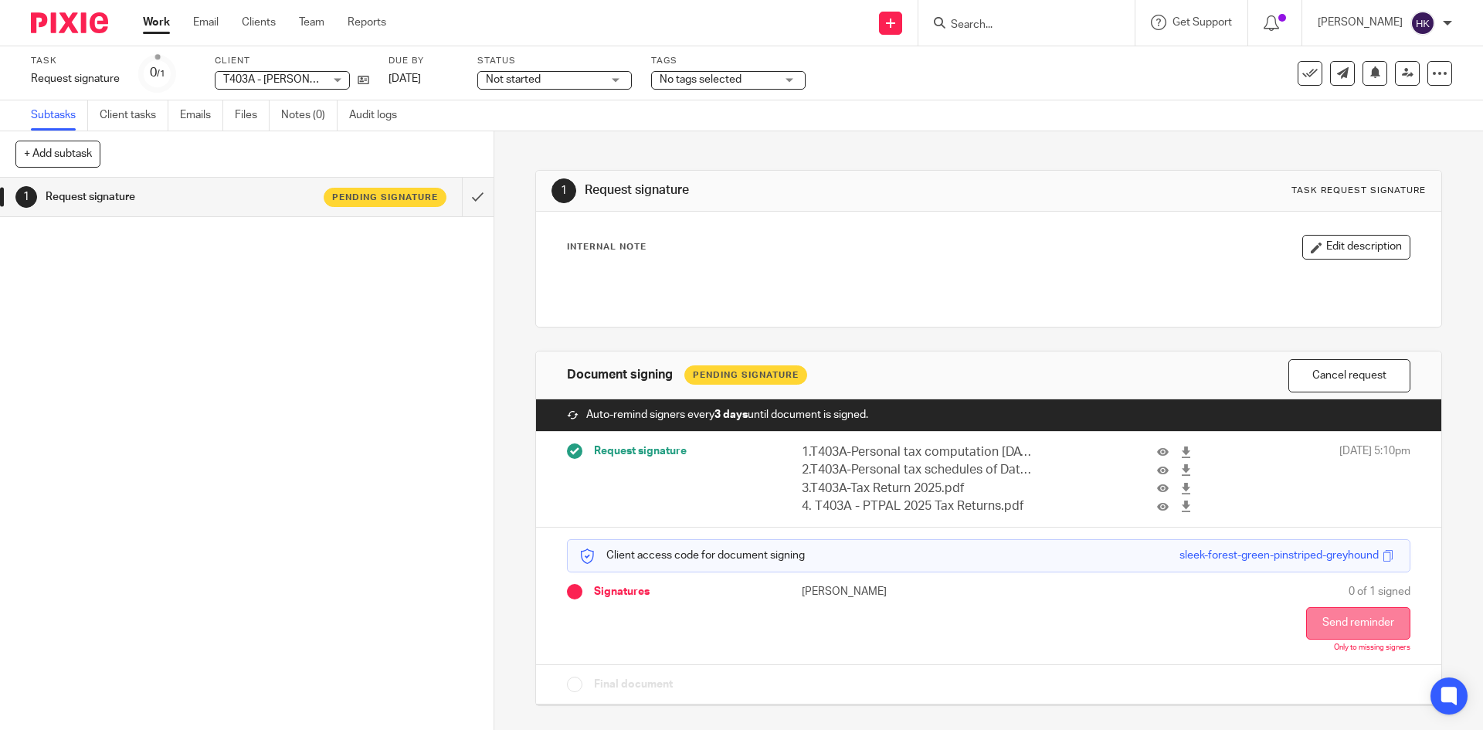
click at [1345, 639] on button "Send reminder" at bounding box center [1358, 623] width 104 height 32
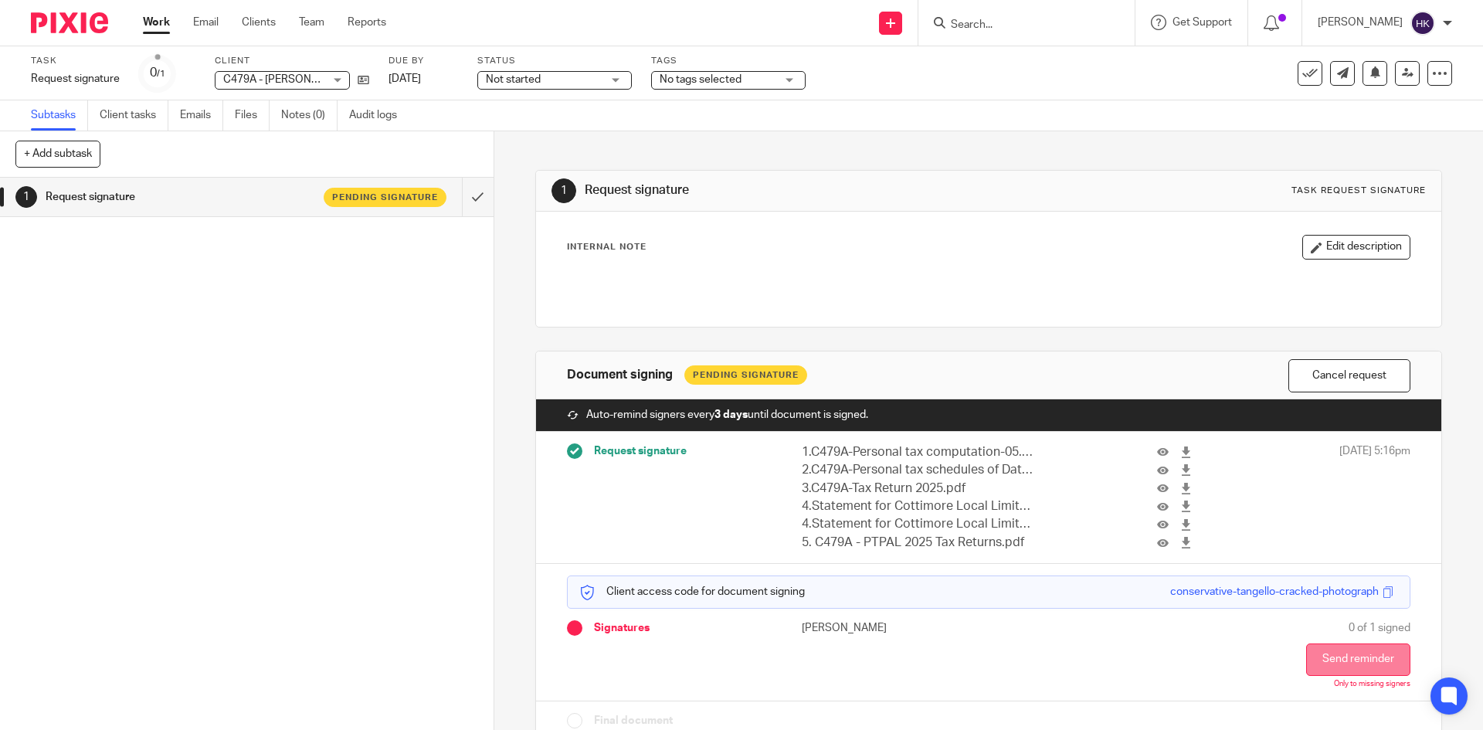
click at [1336, 649] on button "Send reminder" at bounding box center [1358, 660] width 104 height 32
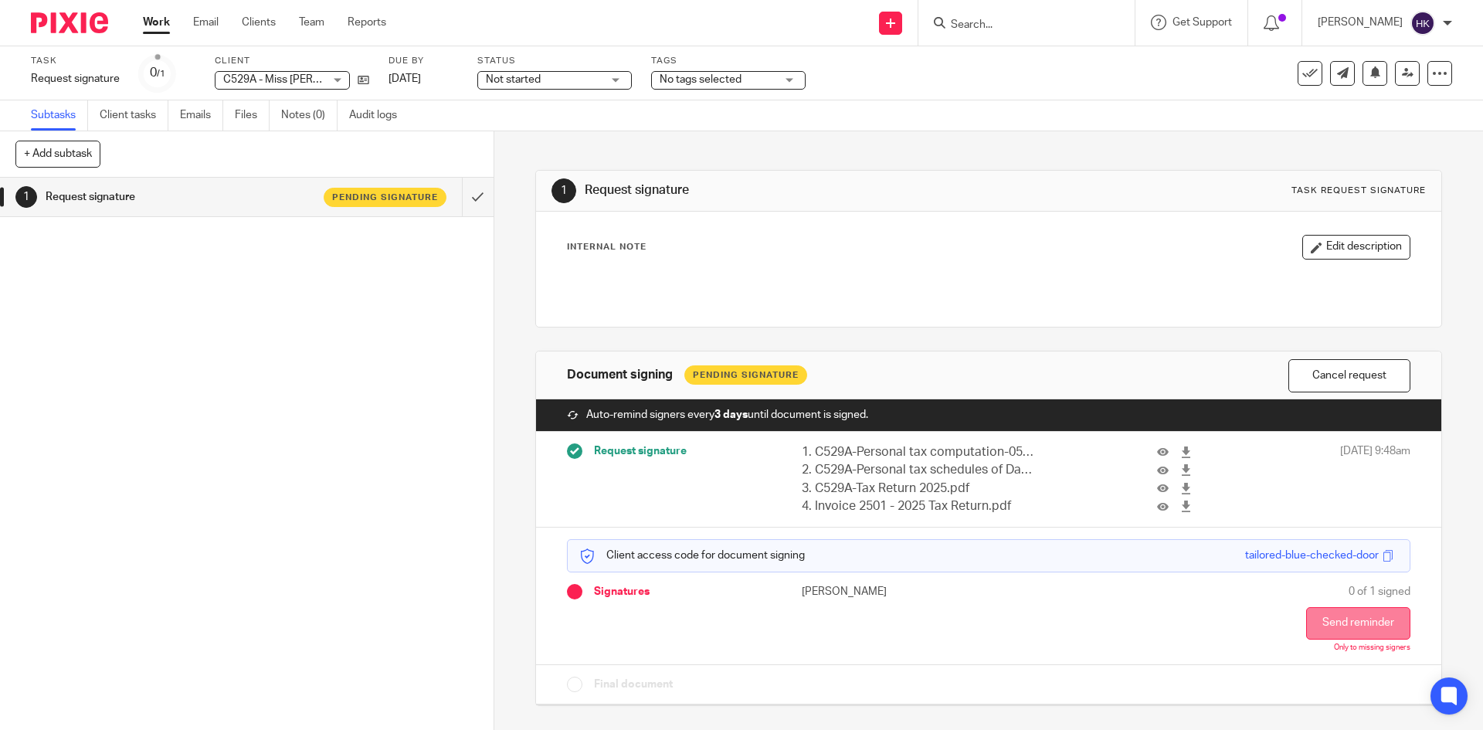
click at [1340, 624] on button "Send reminder" at bounding box center [1358, 623] width 104 height 32
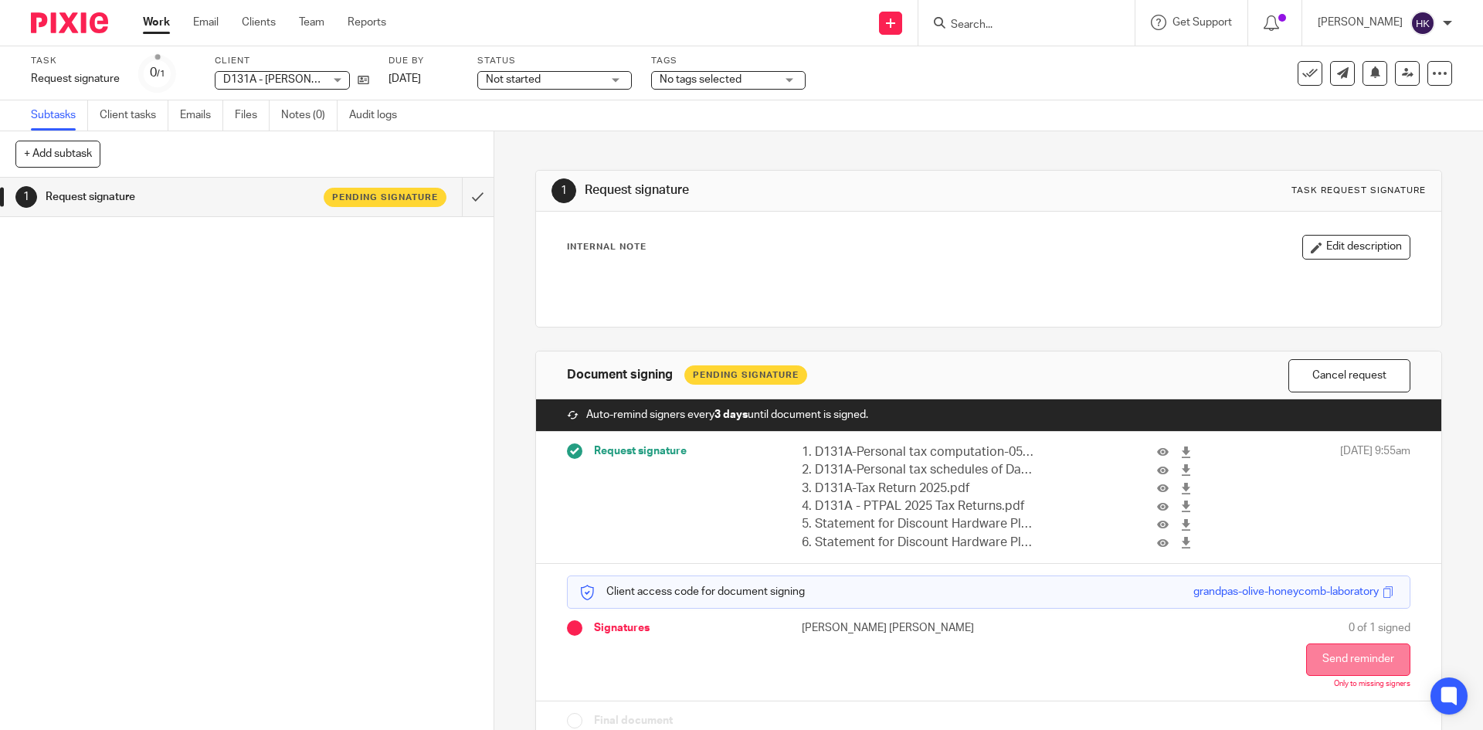
click at [1337, 653] on button "Send reminder" at bounding box center [1358, 660] width 104 height 32
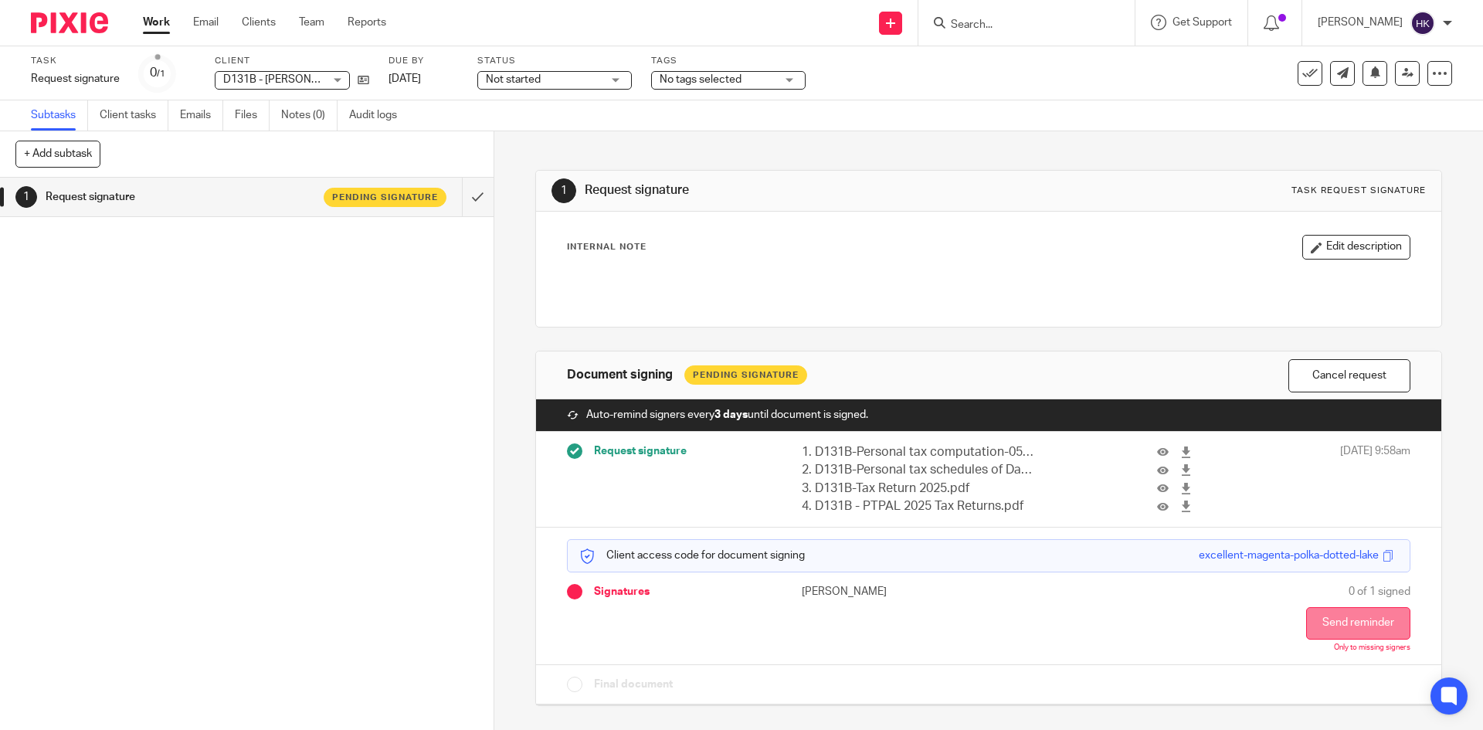
click at [1364, 628] on button "Send reminder" at bounding box center [1358, 623] width 104 height 32
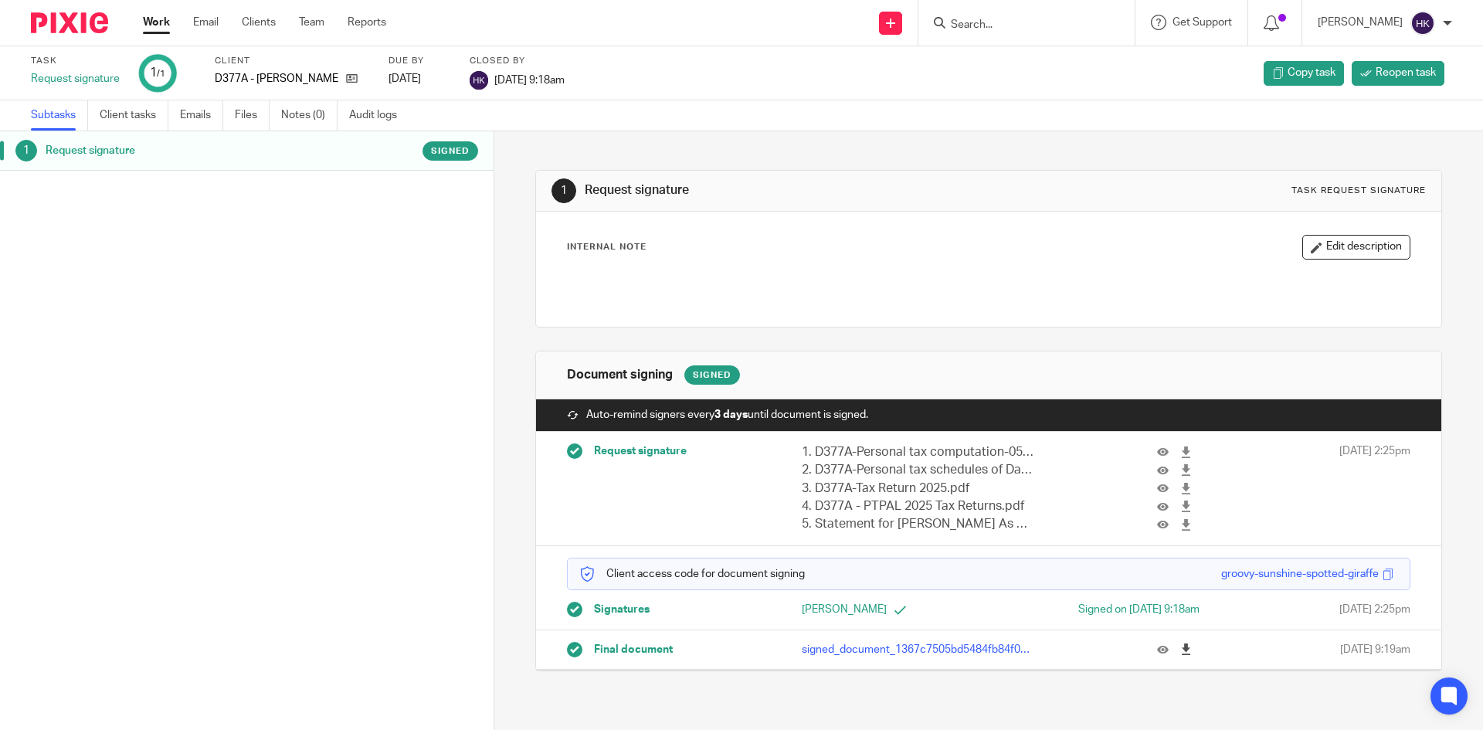
click at [1180, 649] on icon at bounding box center [1186, 650] width 12 height 12
click at [52, 28] on img at bounding box center [69, 22] width 77 height 21
